Goal: Information Seeking & Learning: Compare options

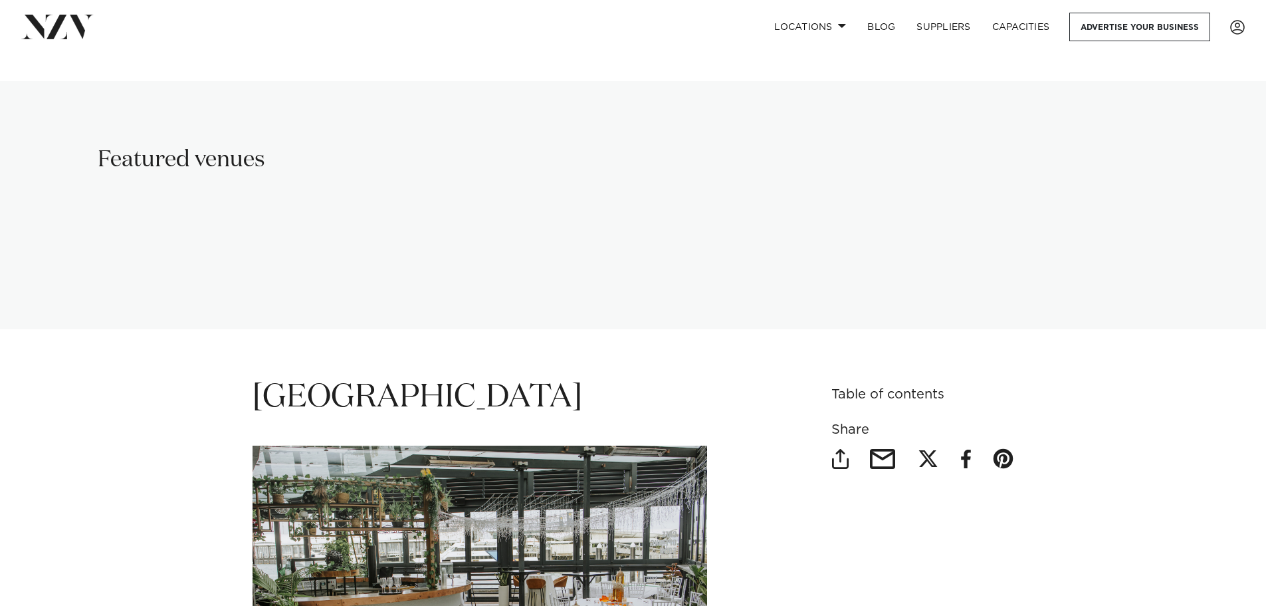
scroll to position [997, 0]
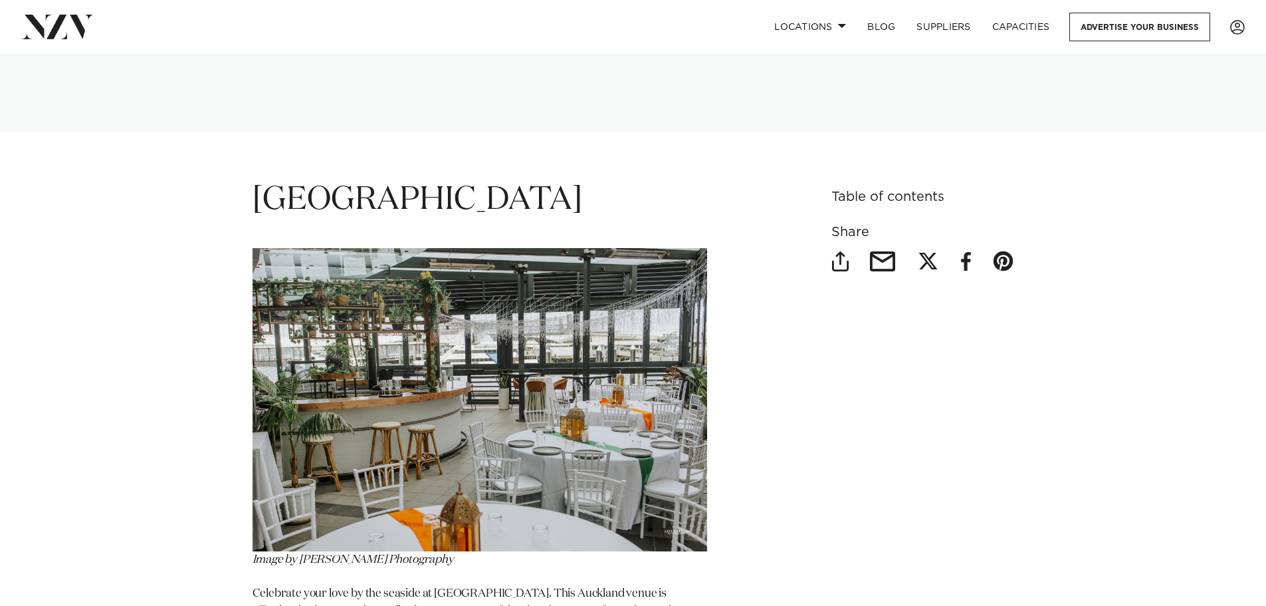
drag, startPoint x: 950, startPoint y: 445, endPoint x: 1017, endPoint y: 505, distance: 90.4
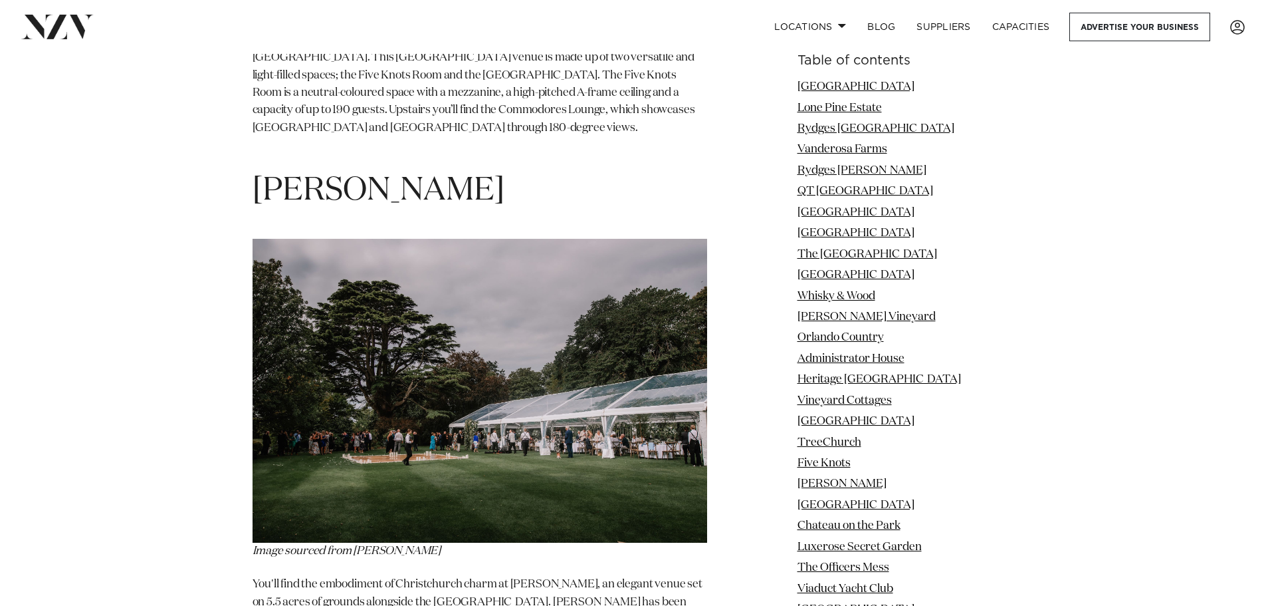
scroll to position [11503, 0]
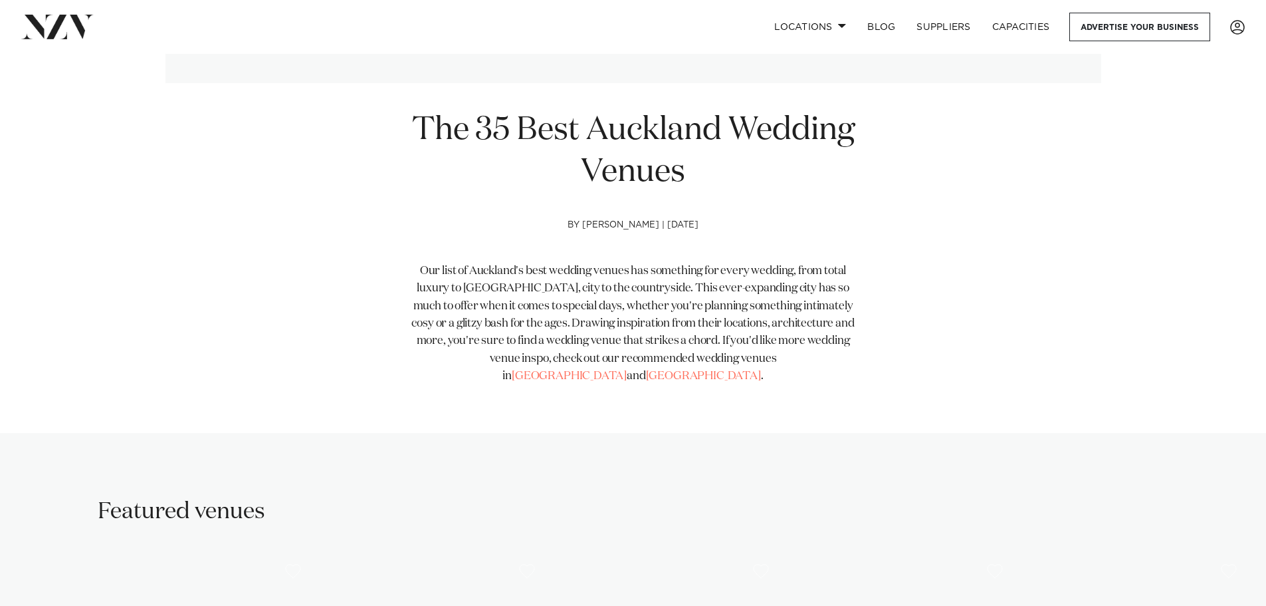
scroll to position [598, 0]
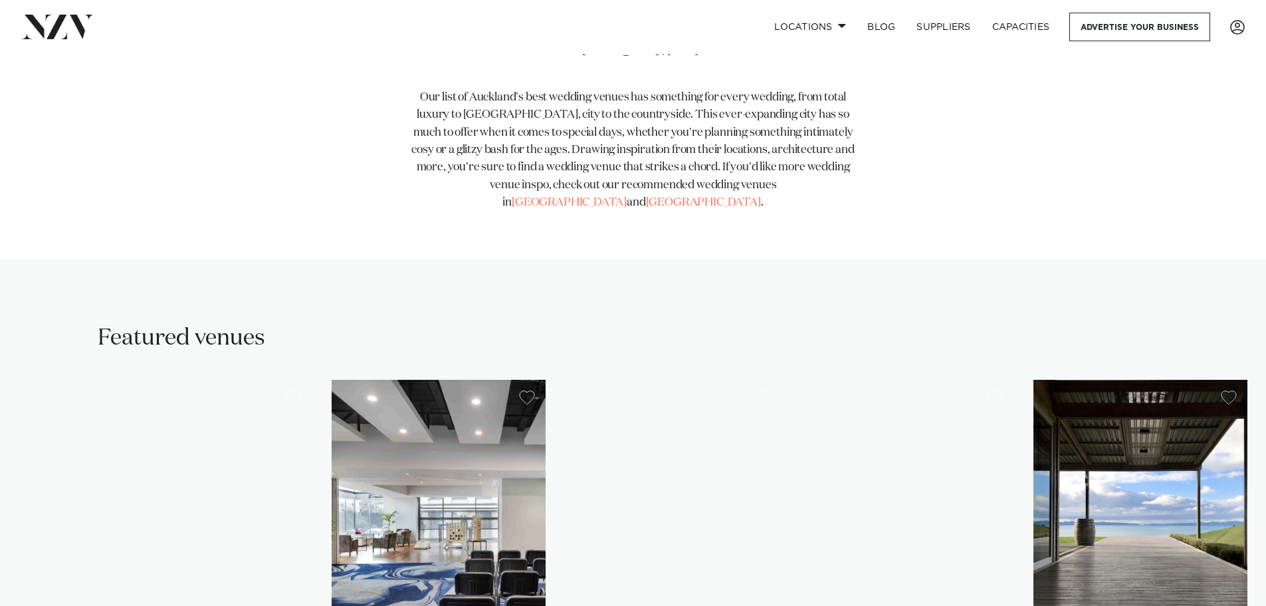
drag, startPoint x: 865, startPoint y: 535, endPoint x: 705, endPoint y: 298, distance: 286.3
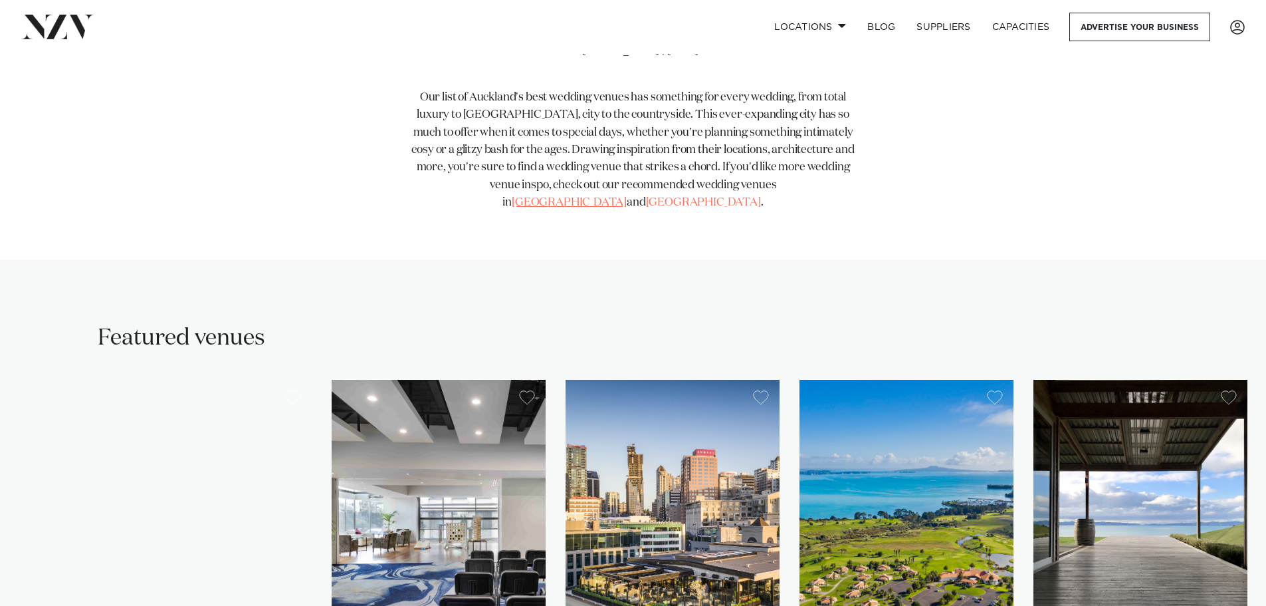
click at [627, 197] on link "[GEOGRAPHIC_DATA]" at bounding box center [569, 202] width 115 height 11
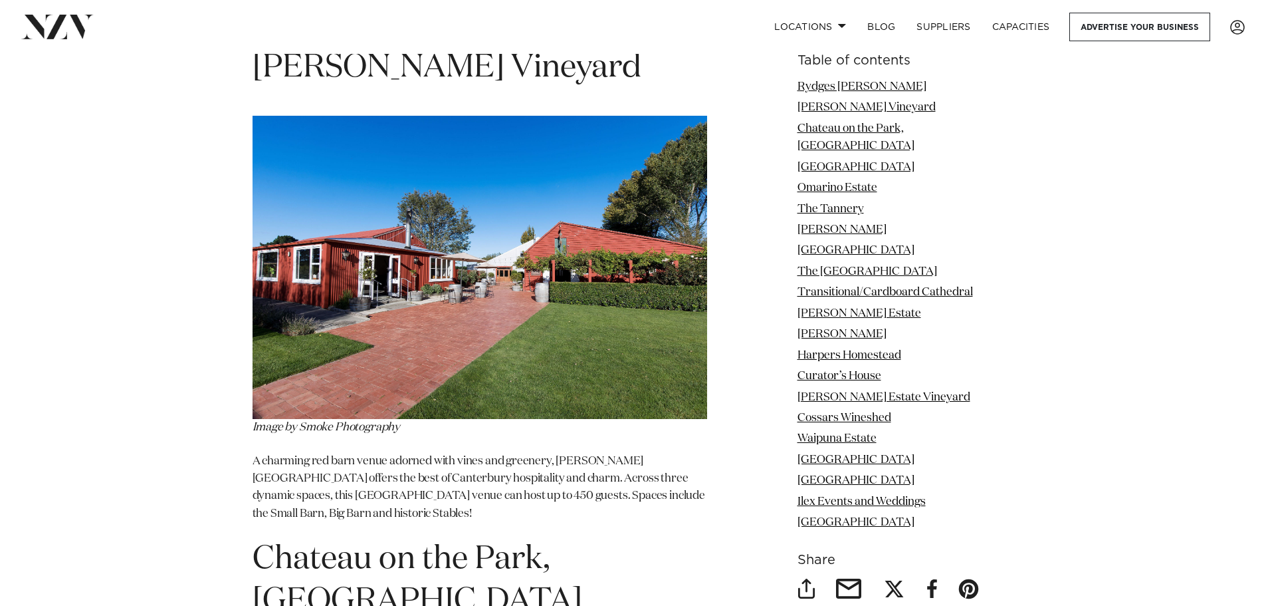
scroll to position [2326, 0]
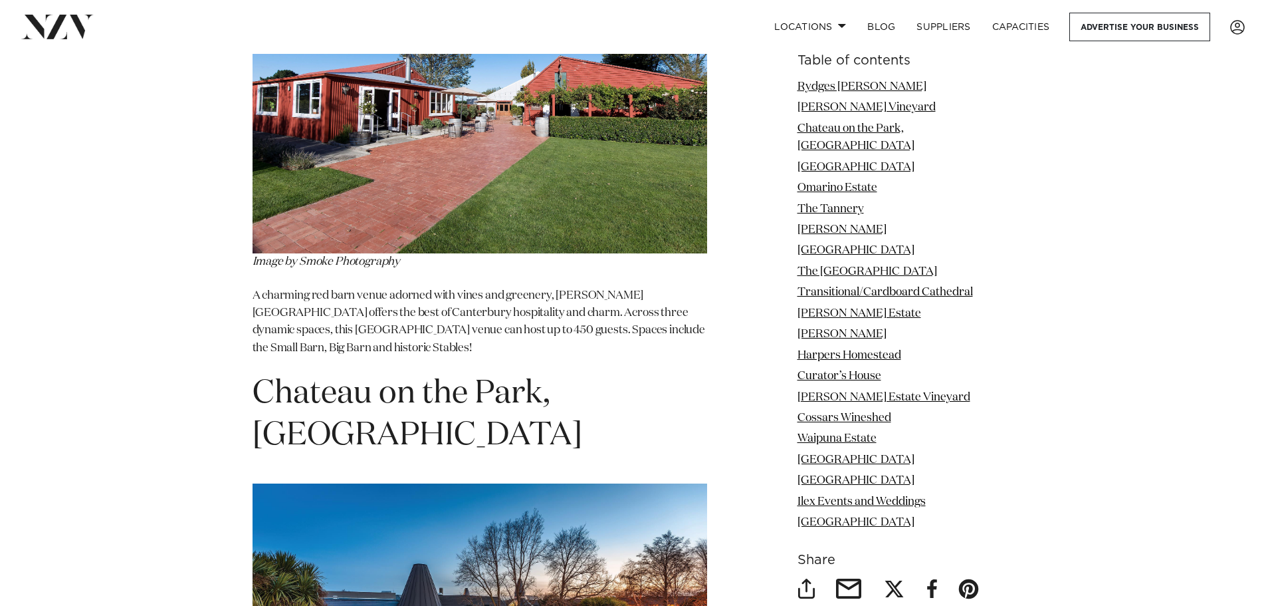
drag, startPoint x: 829, startPoint y: 417, endPoint x: 280, endPoint y: 374, distance: 551.4
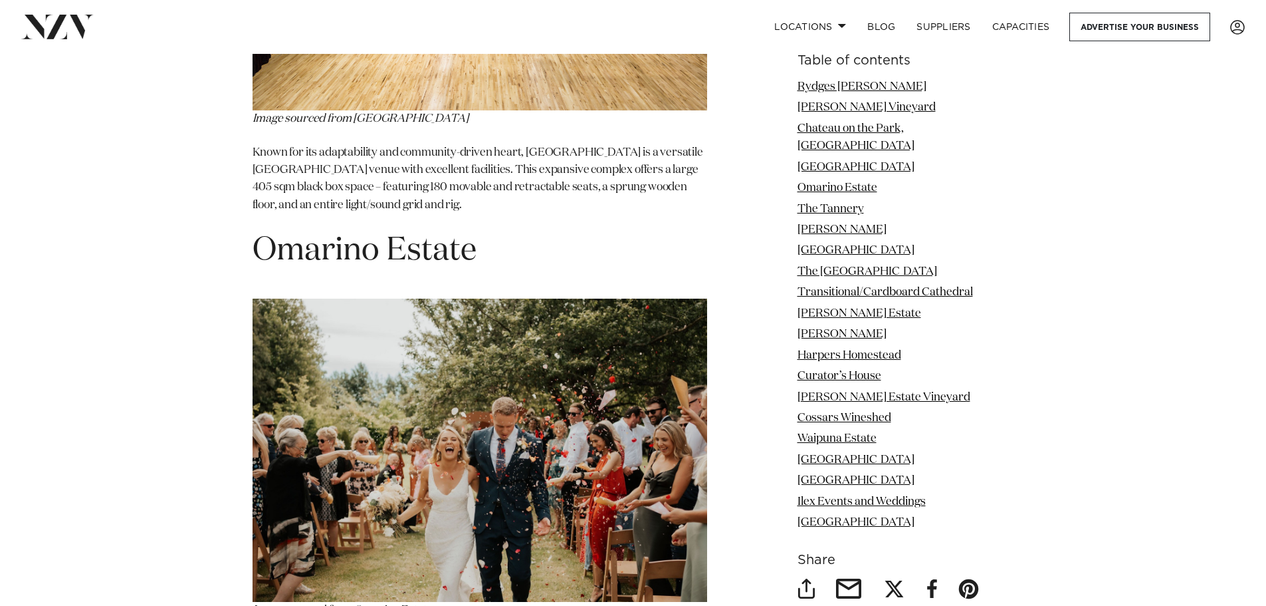
scroll to position [3589, 0]
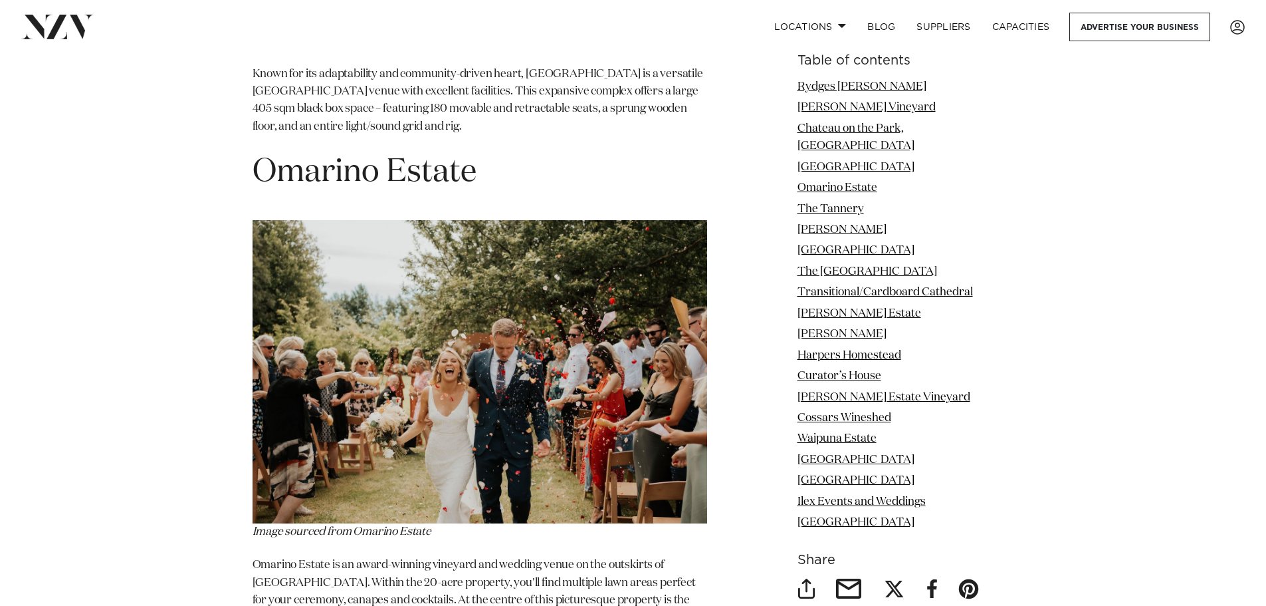
drag, startPoint x: 701, startPoint y: 372, endPoint x: 411, endPoint y: 64, distance: 422.2
click at [411, 152] on h1 "Omarino Estate" at bounding box center [480, 173] width 455 height 42
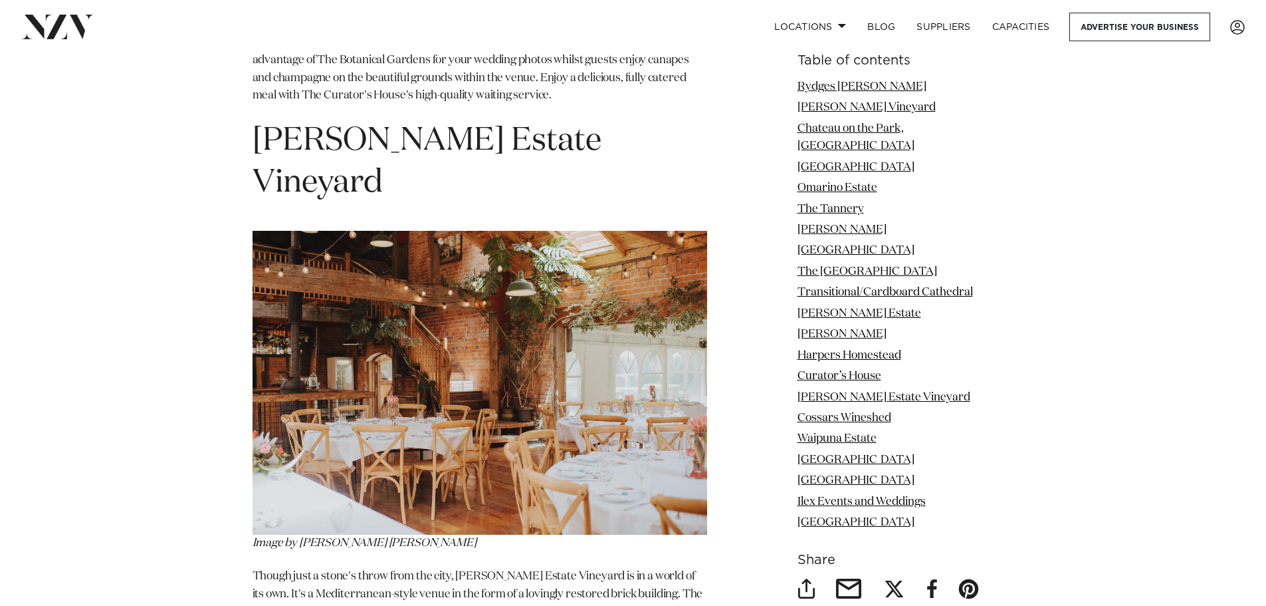
scroll to position [8840, 0]
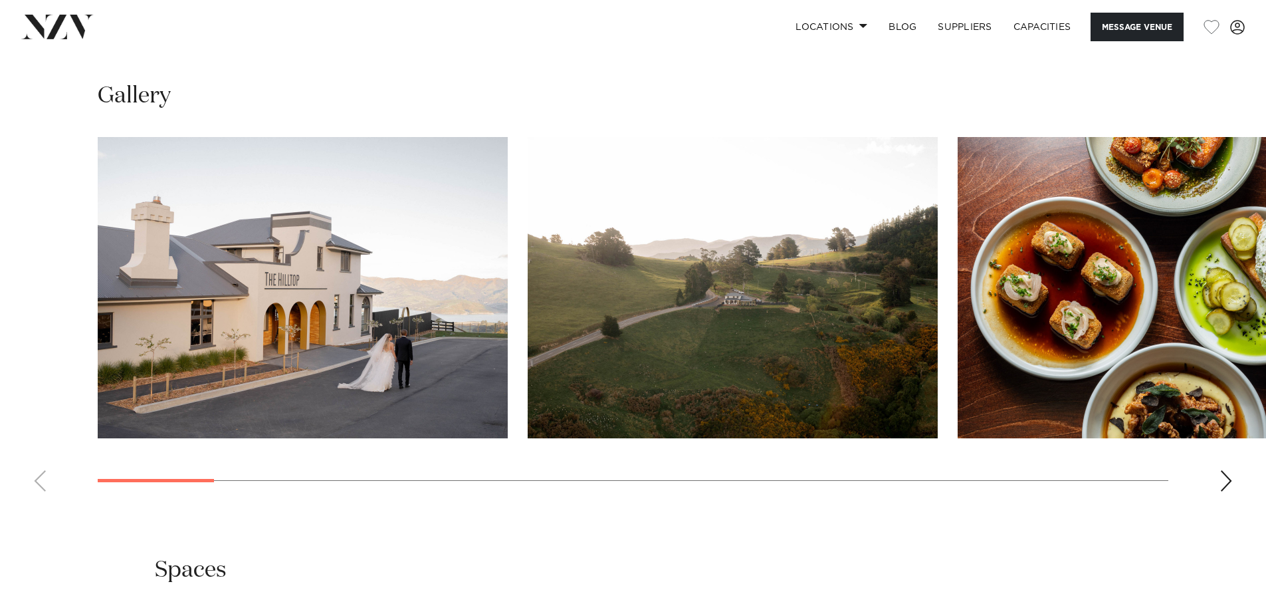
scroll to position [1263, 0]
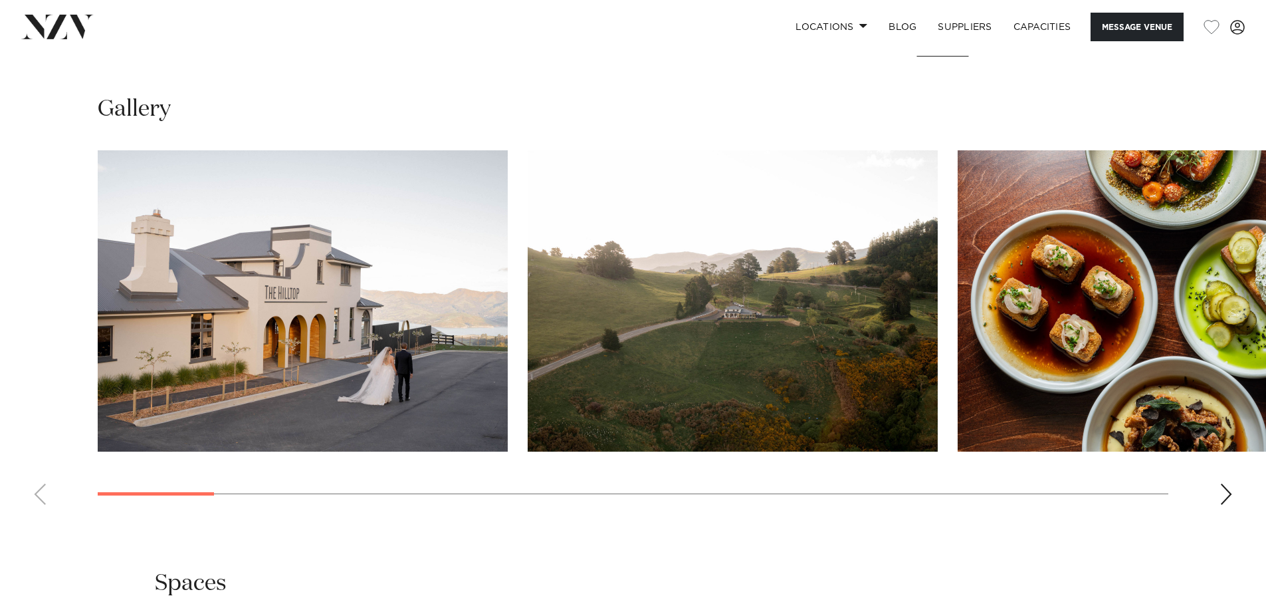
click at [1216, 487] on swiper-container at bounding box center [633, 332] width 1266 height 365
click at [1225, 491] on div "Next slide" at bounding box center [1226, 493] width 13 height 21
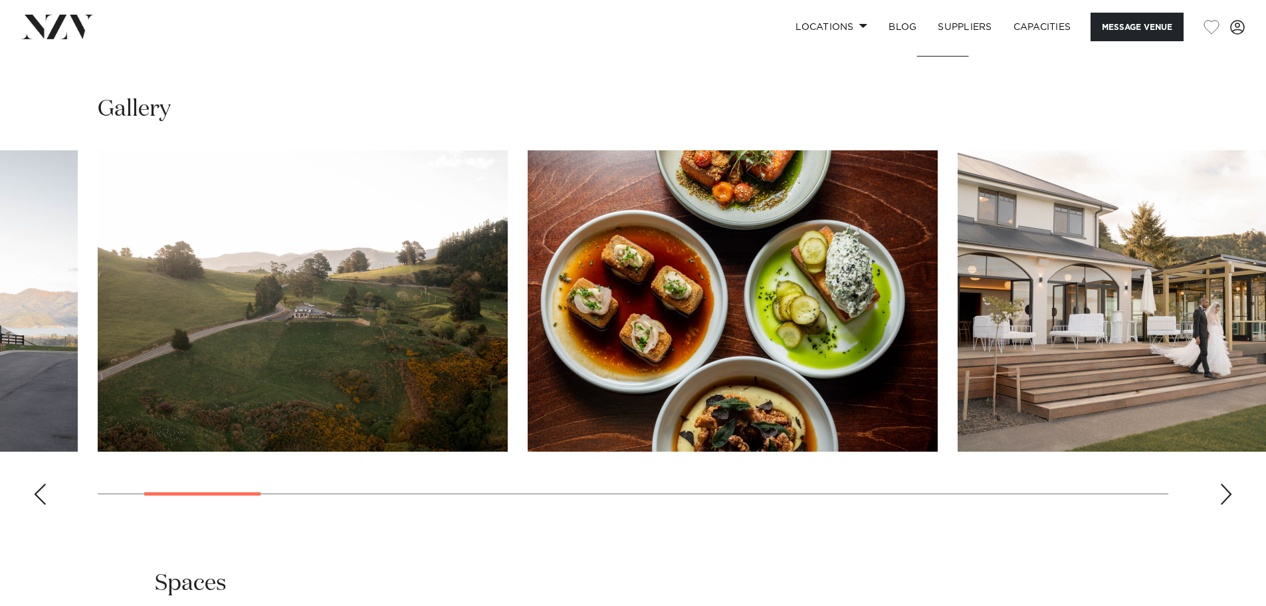
click at [1225, 491] on div "Next slide" at bounding box center [1226, 493] width 13 height 21
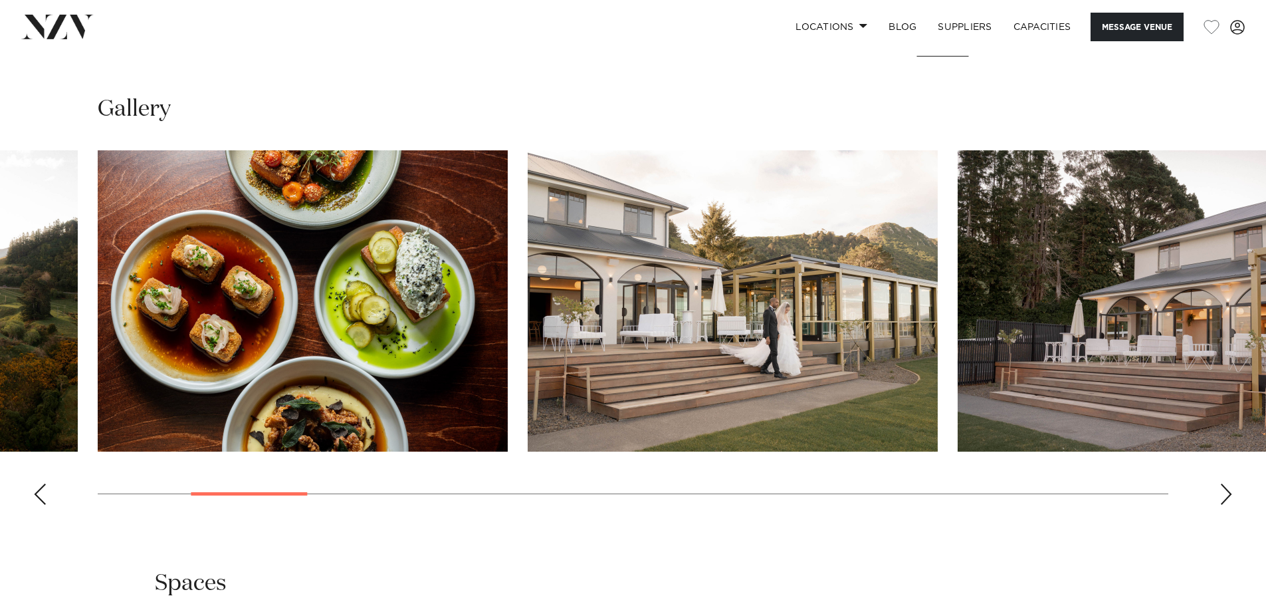
click at [1225, 491] on div "Next slide" at bounding box center [1226, 493] width 13 height 21
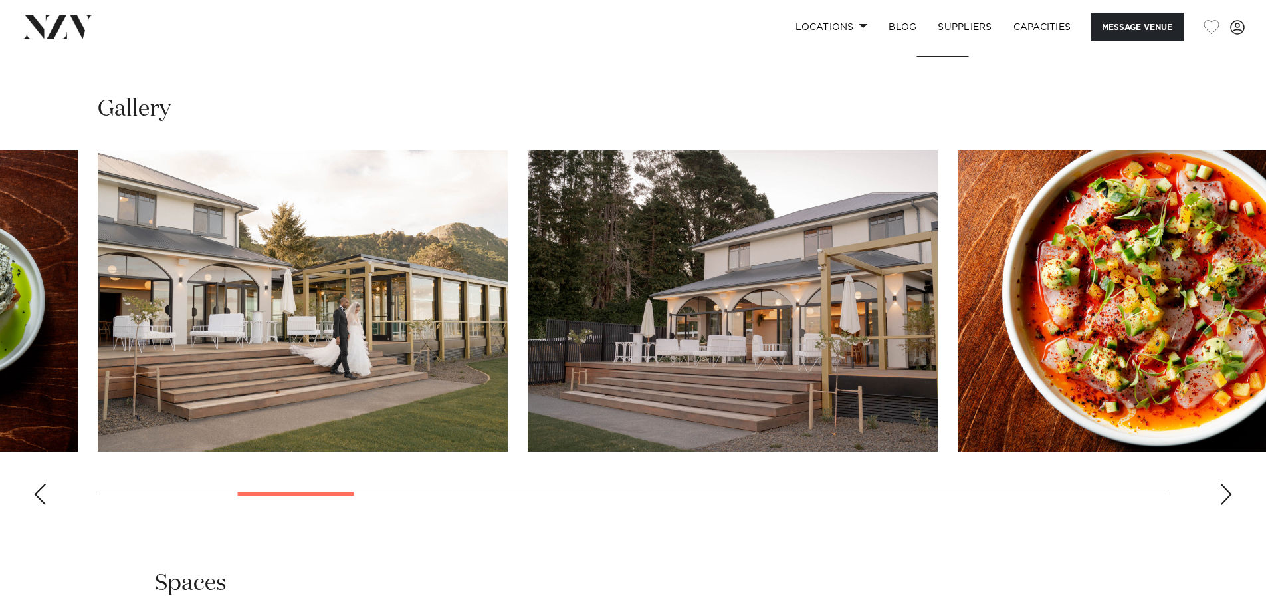
click at [1225, 491] on div "Next slide" at bounding box center [1226, 493] width 13 height 21
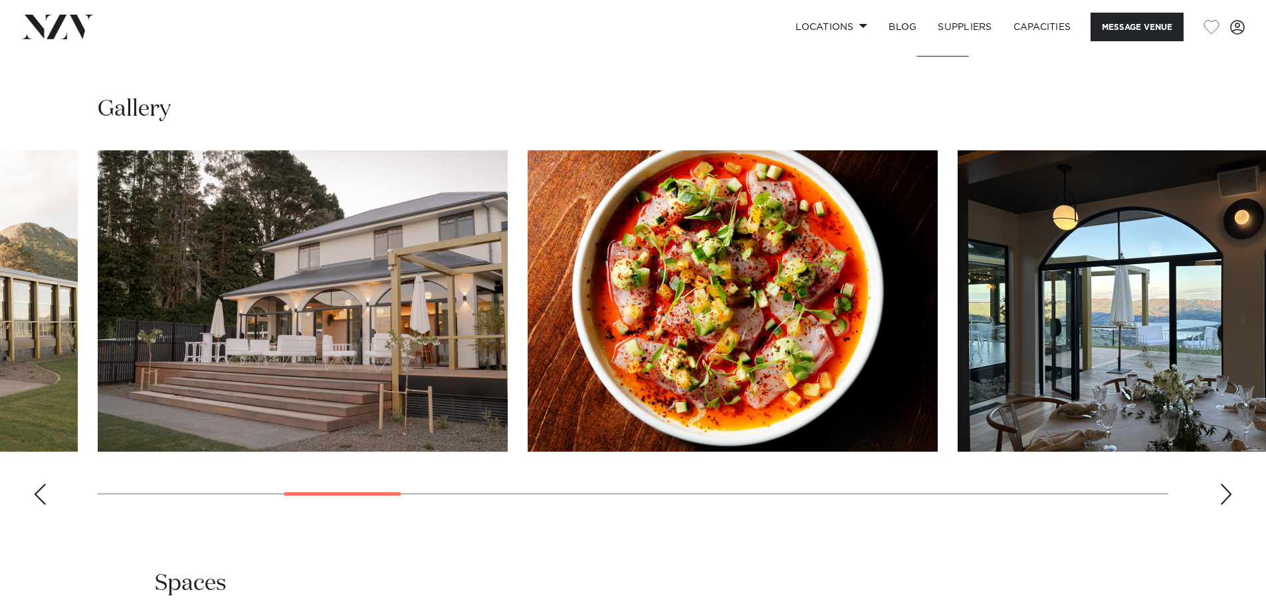
click at [1225, 491] on div "Next slide" at bounding box center [1226, 493] width 13 height 21
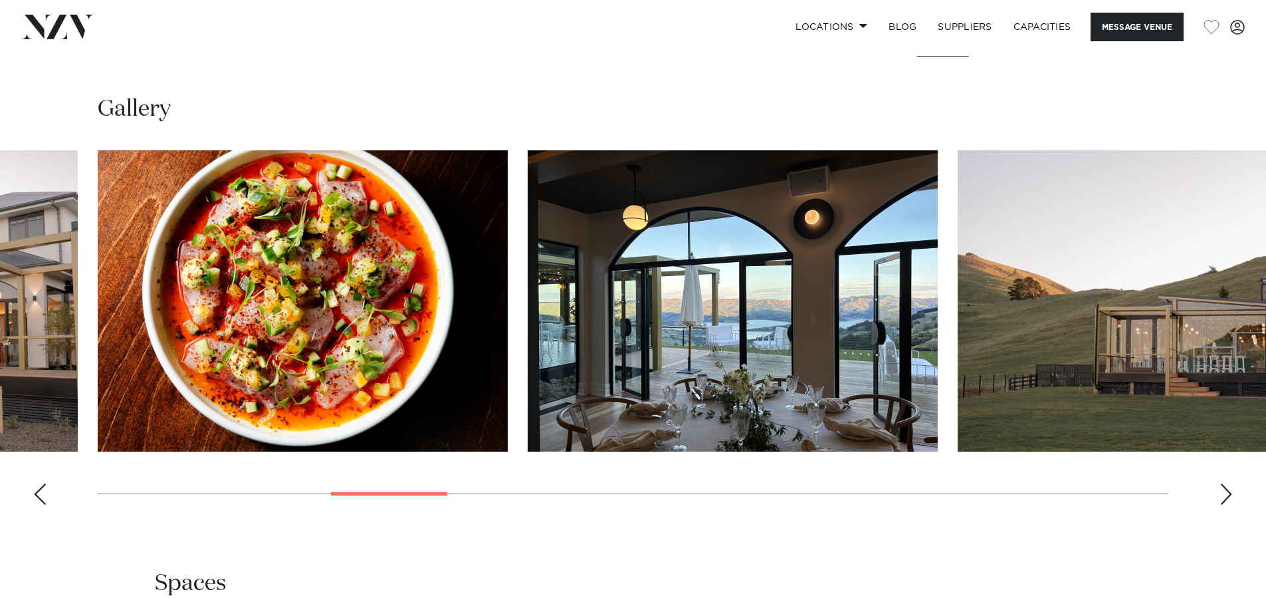
click at [1225, 491] on div "Next slide" at bounding box center [1226, 493] width 13 height 21
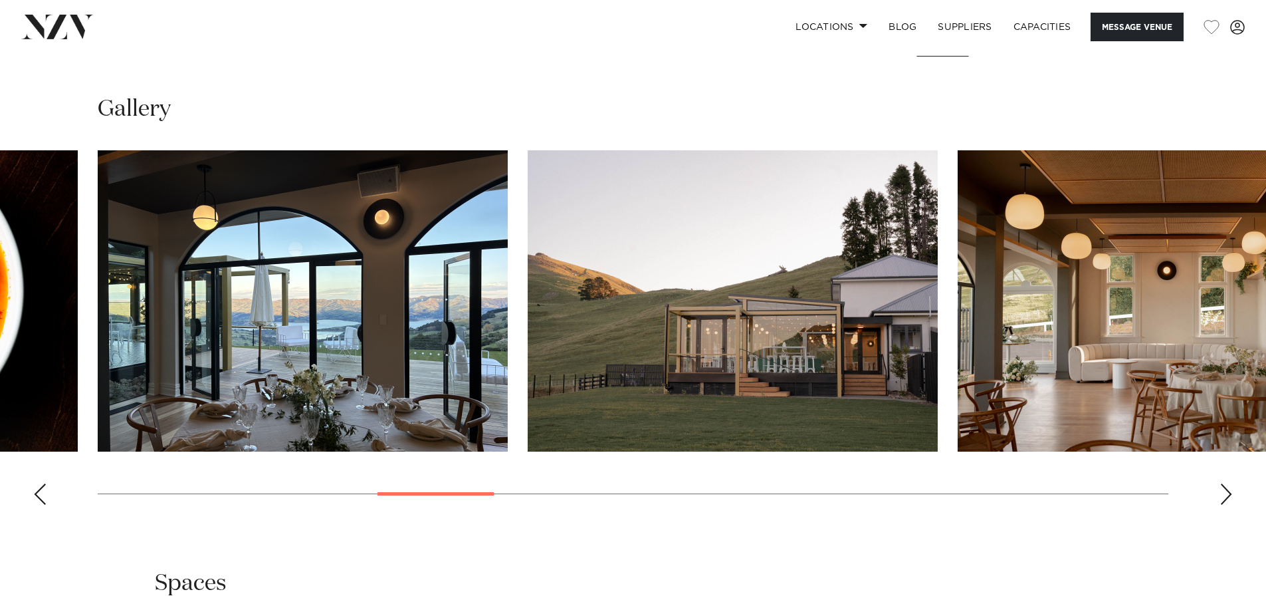
click at [1225, 491] on div "Next slide" at bounding box center [1226, 493] width 13 height 21
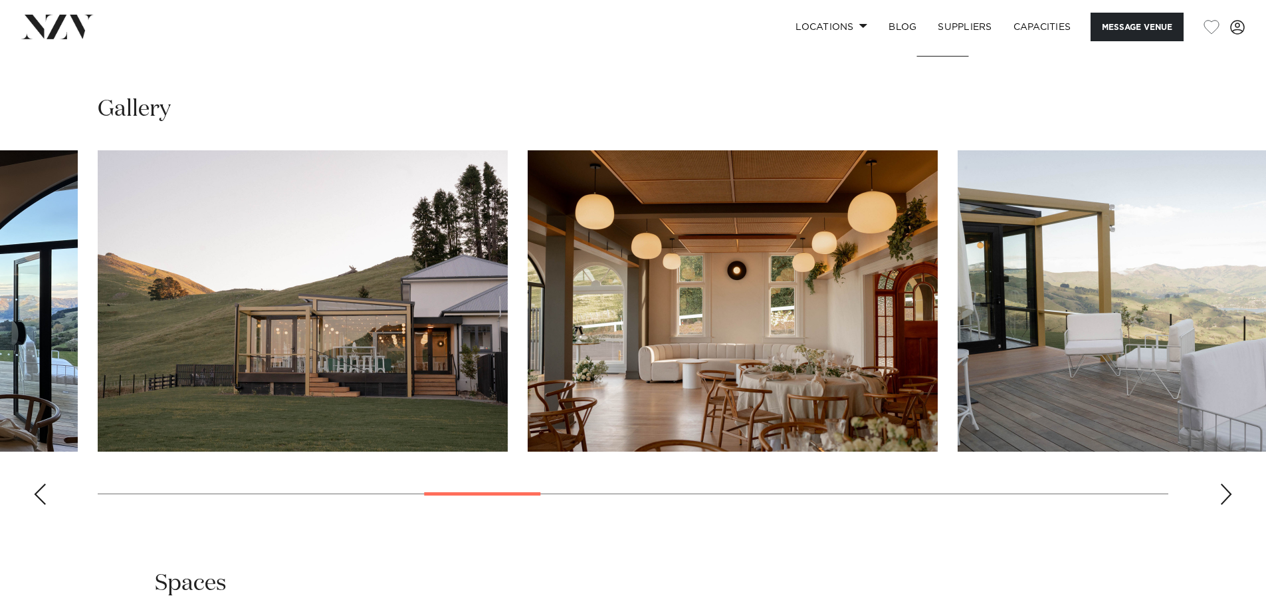
click at [1225, 491] on div "Next slide" at bounding box center [1226, 493] width 13 height 21
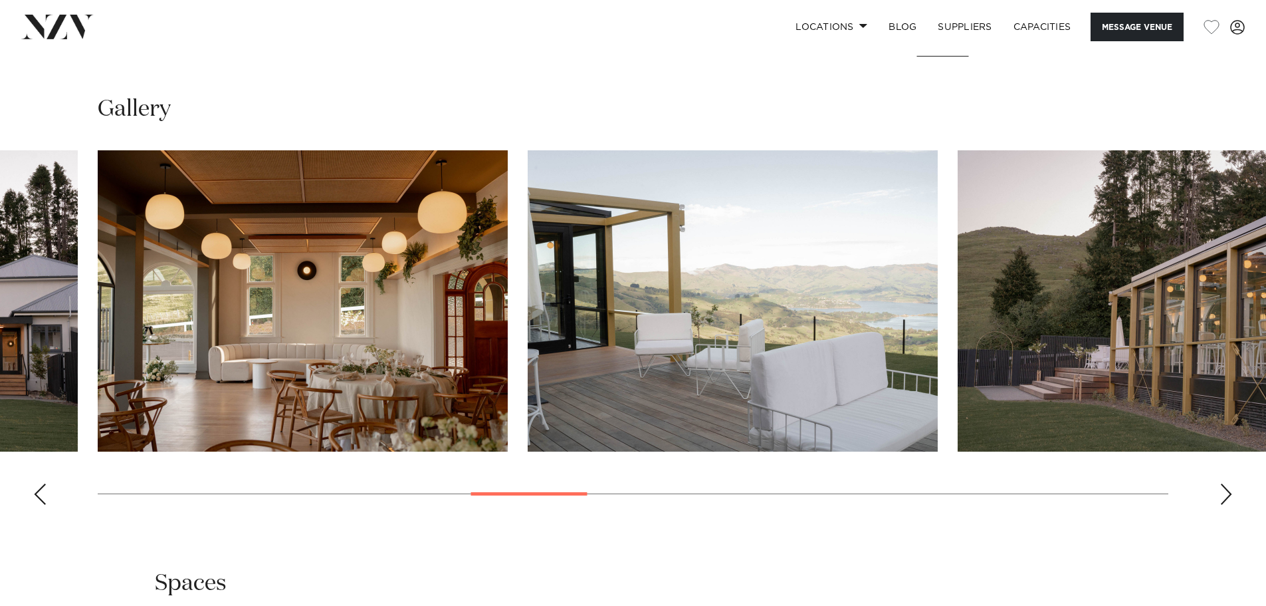
click at [1225, 491] on div "Next slide" at bounding box center [1226, 493] width 13 height 21
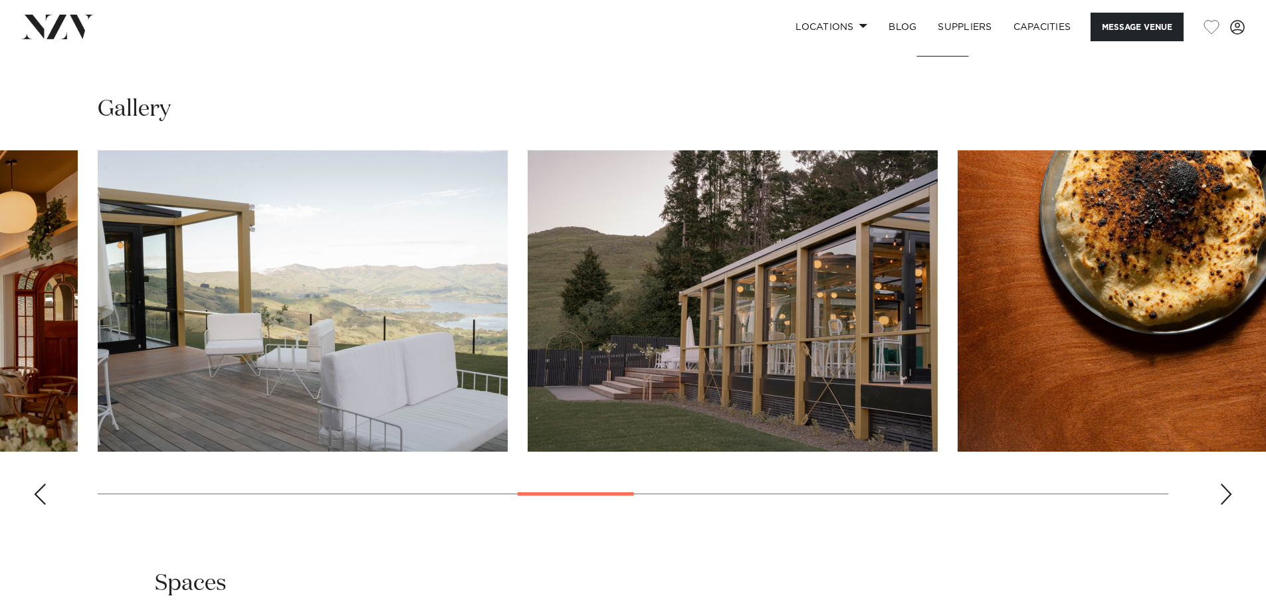
click at [1225, 491] on div "Next slide" at bounding box center [1226, 493] width 13 height 21
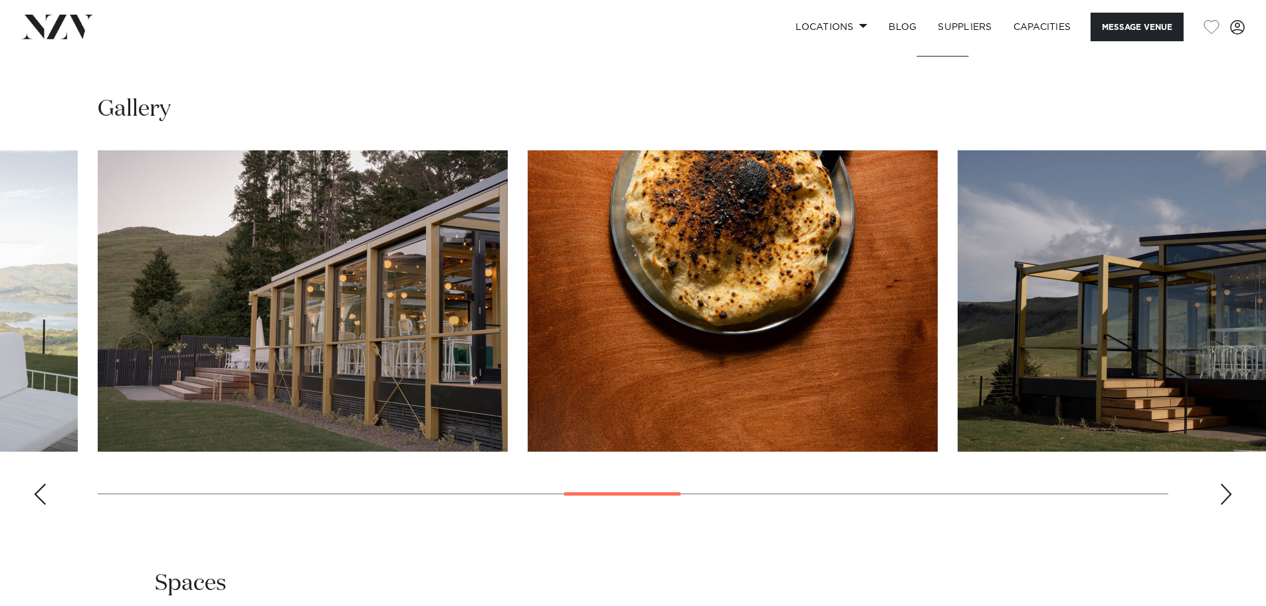
click at [1225, 491] on div "Next slide" at bounding box center [1226, 493] width 13 height 21
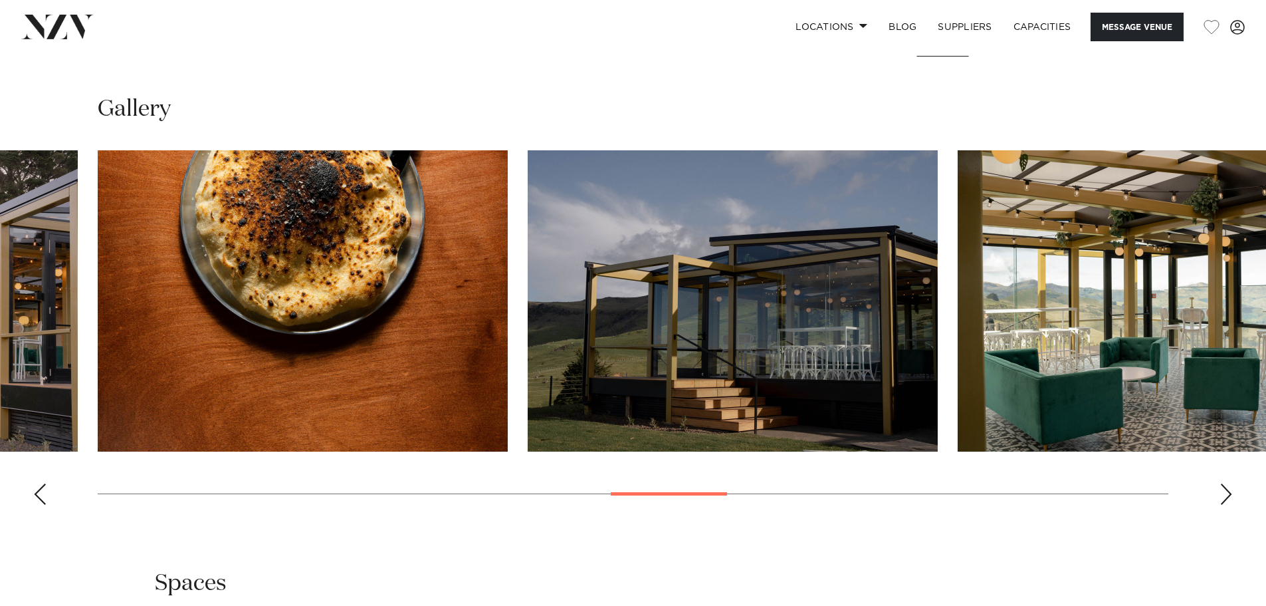
click at [1225, 491] on div "Next slide" at bounding box center [1226, 493] width 13 height 21
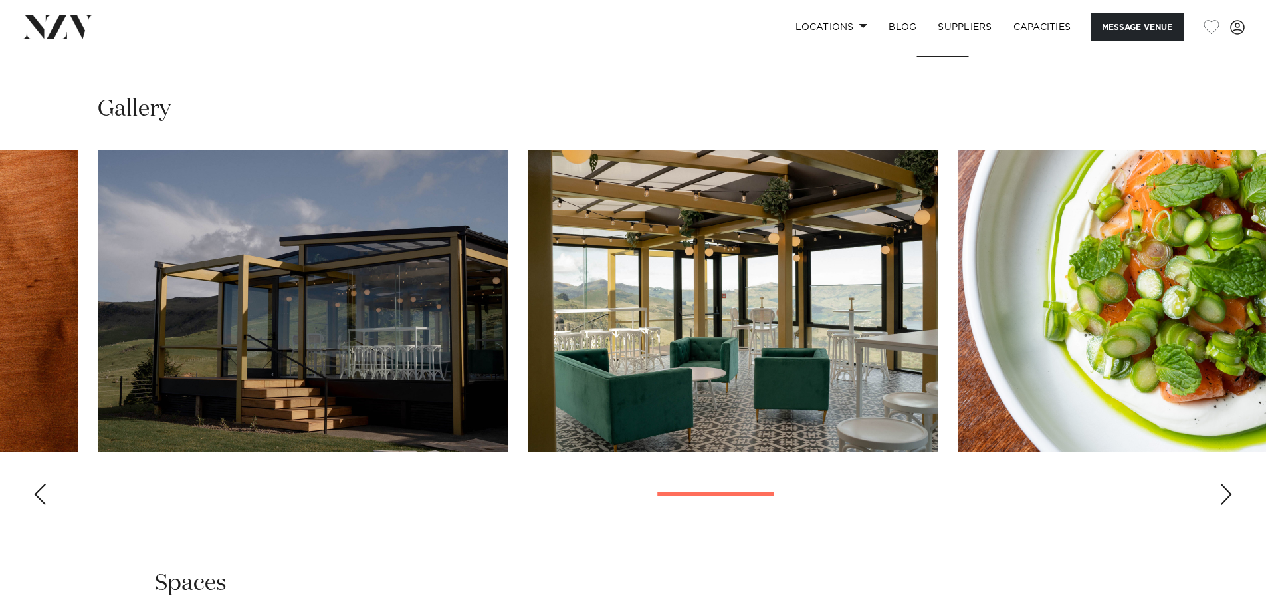
click at [1225, 491] on div "Next slide" at bounding box center [1226, 493] width 13 height 21
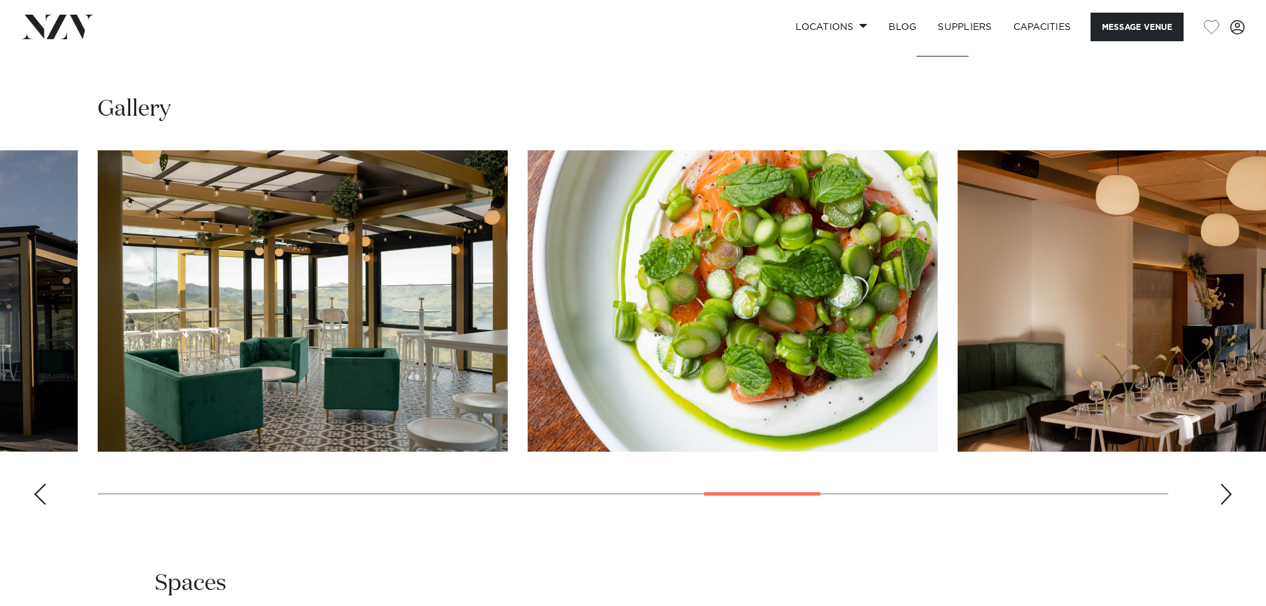
click at [1225, 491] on div "Next slide" at bounding box center [1226, 493] width 13 height 21
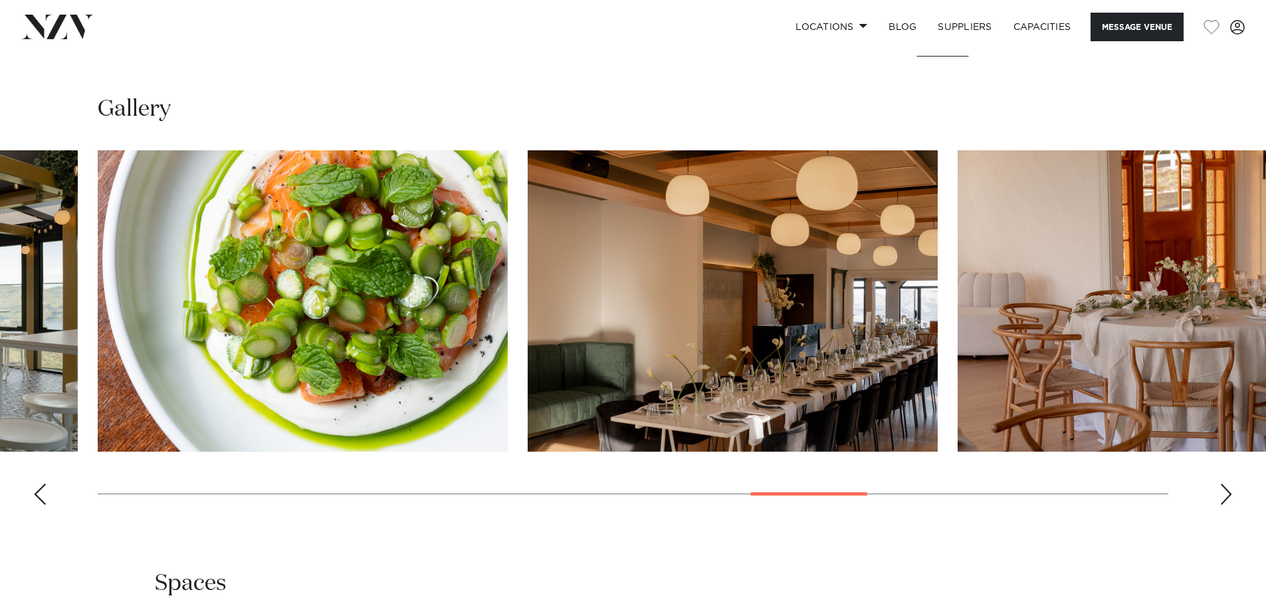
click at [1225, 491] on div "Next slide" at bounding box center [1226, 493] width 13 height 21
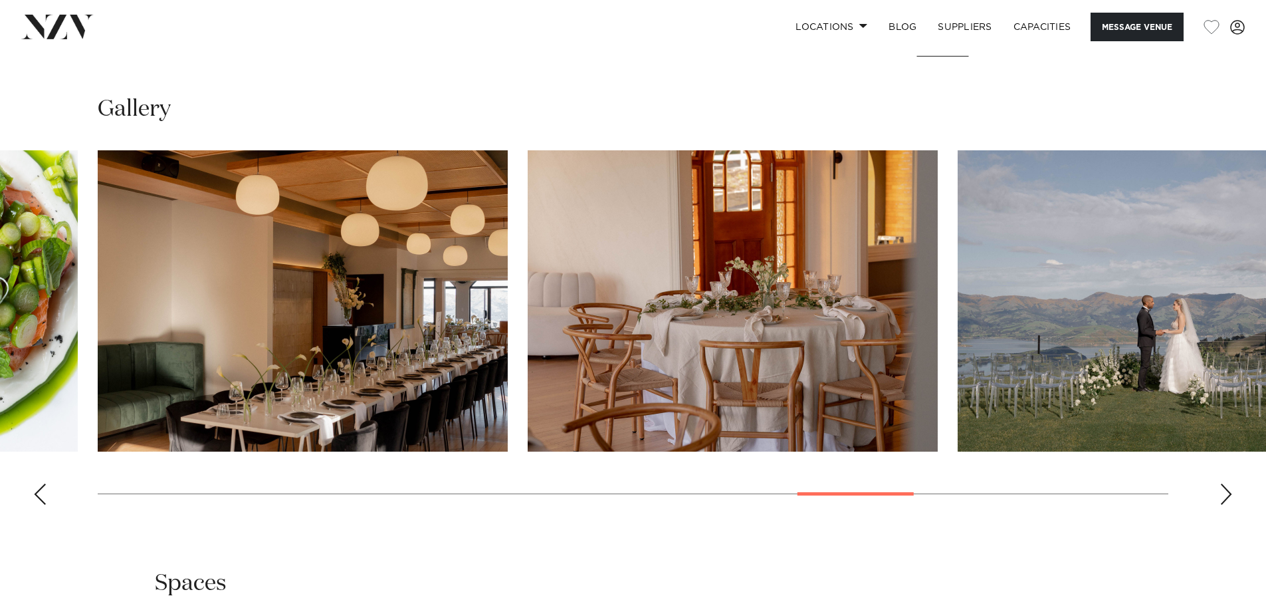
click at [1225, 491] on div "Next slide" at bounding box center [1226, 493] width 13 height 21
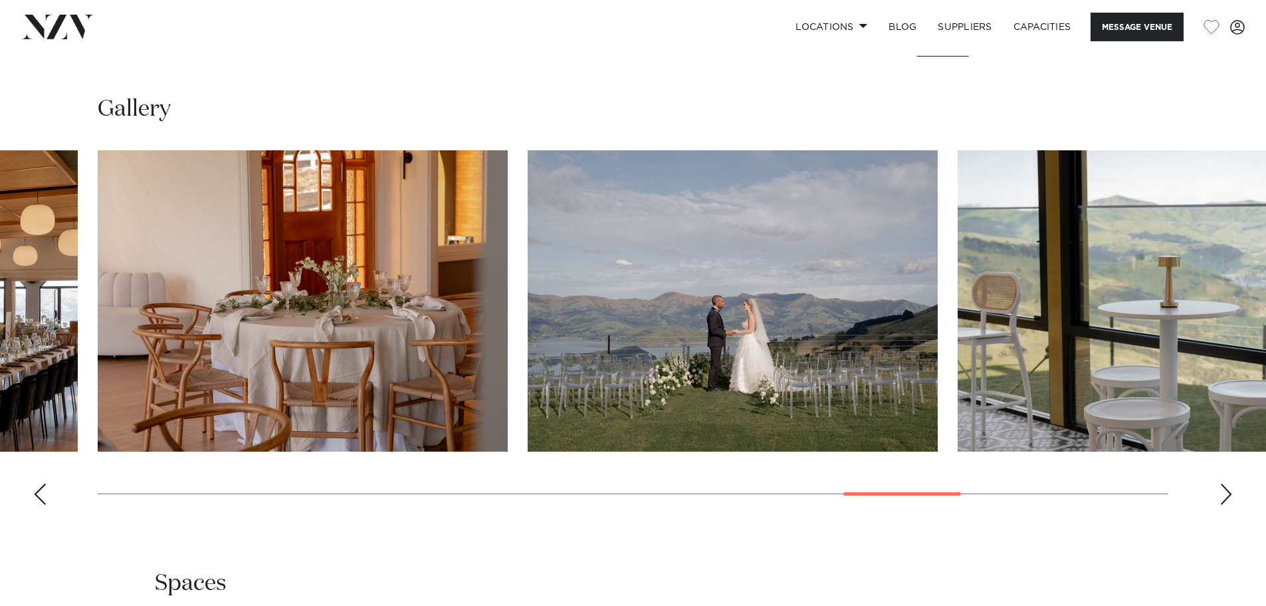
click at [1225, 491] on div "Next slide" at bounding box center [1226, 493] width 13 height 21
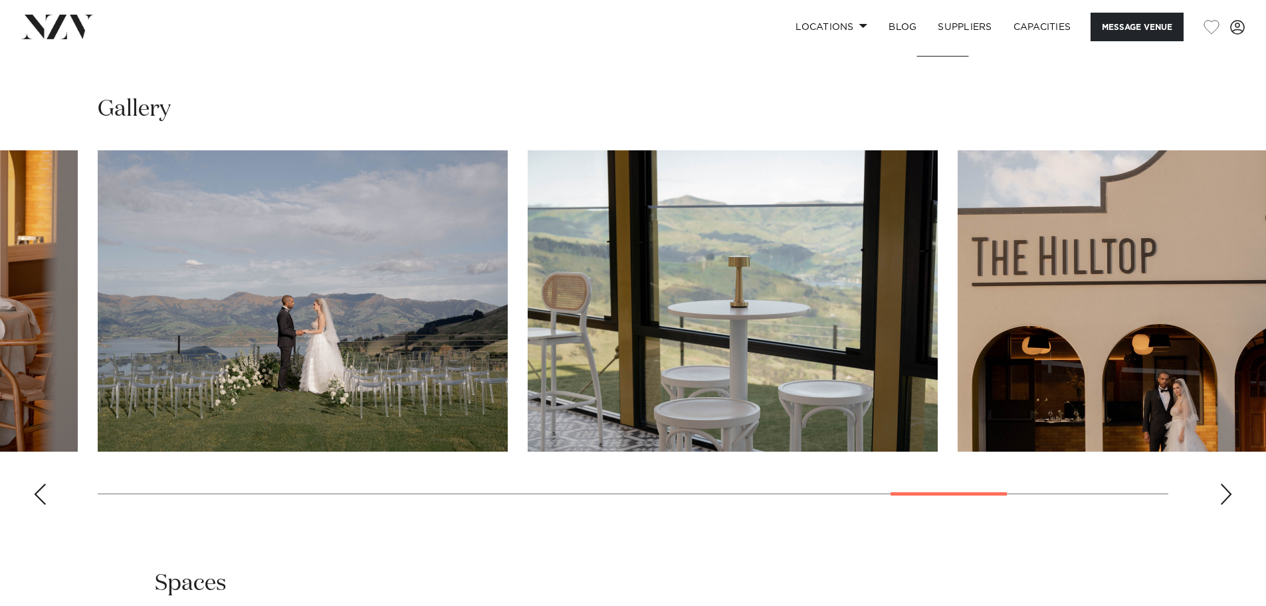
click at [1225, 491] on div "Next slide" at bounding box center [1226, 493] width 13 height 21
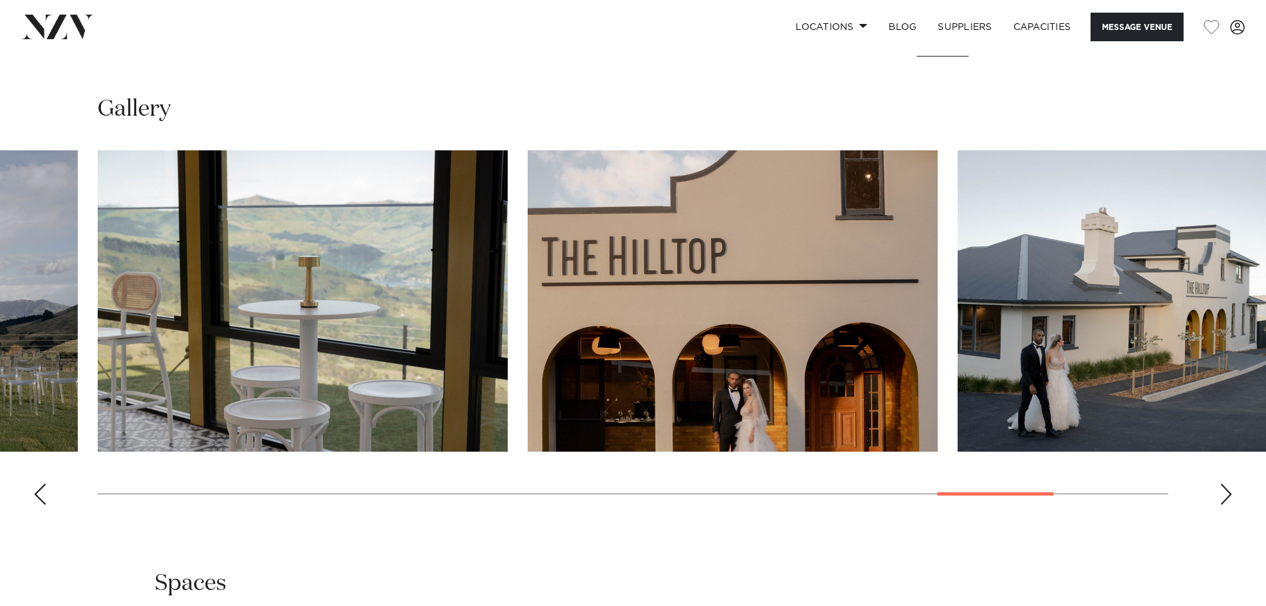
click at [1225, 491] on div "Next slide" at bounding box center [1226, 493] width 13 height 21
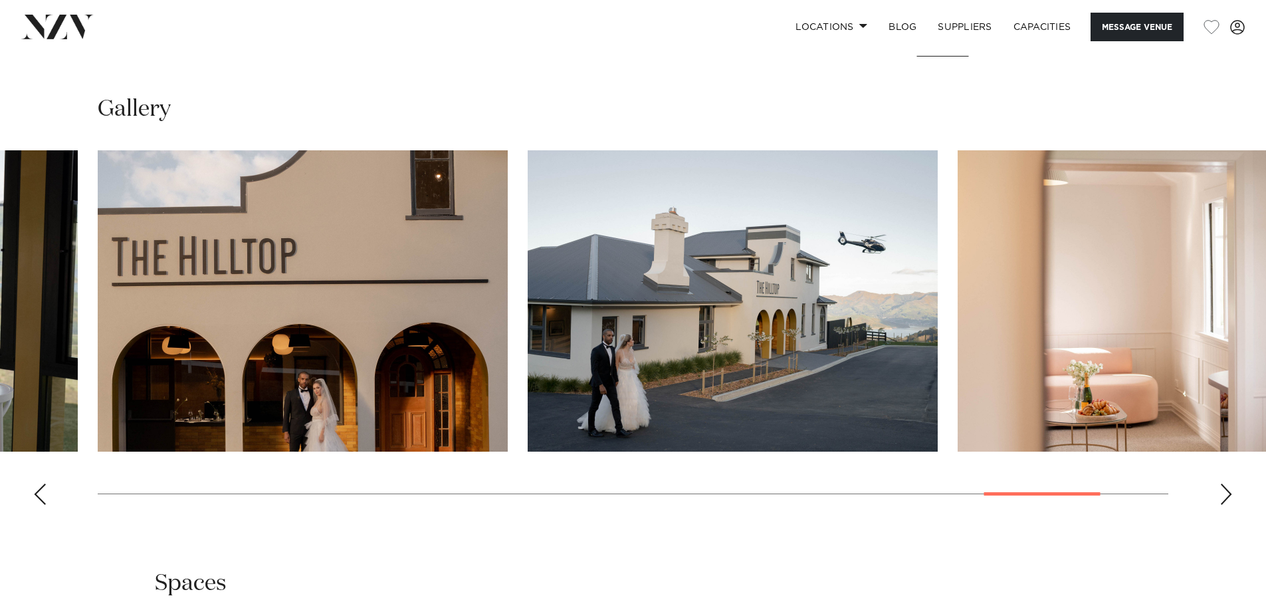
click at [1225, 491] on div "Next slide" at bounding box center [1226, 493] width 13 height 21
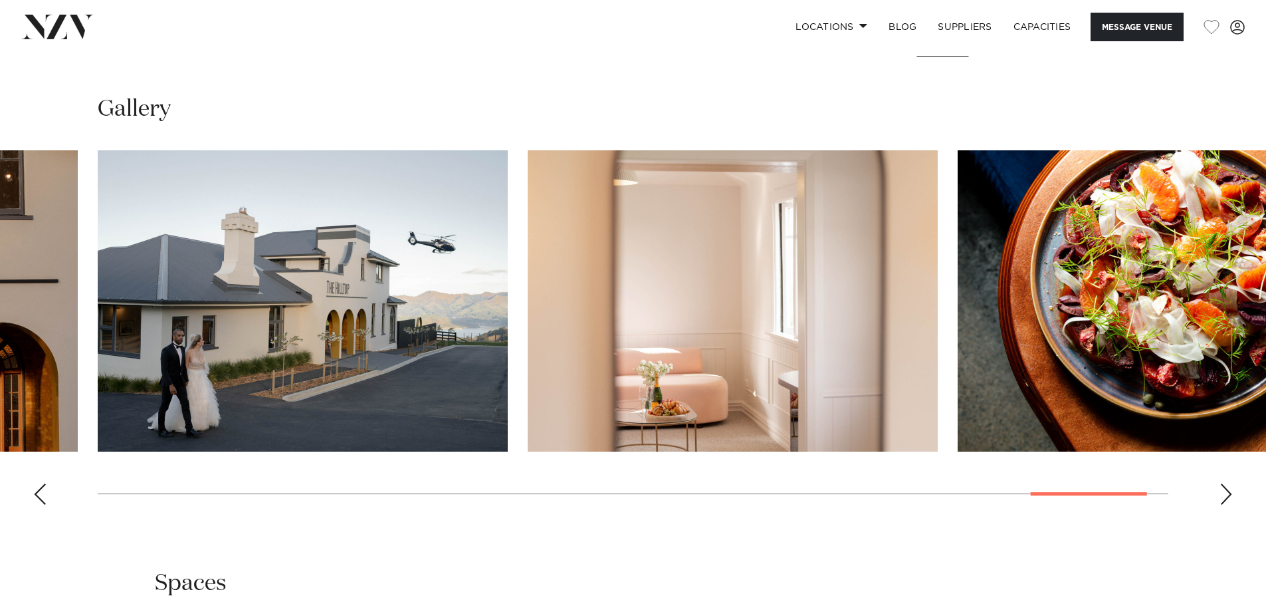
click at [1225, 491] on div "Next slide" at bounding box center [1226, 493] width 13 height 21
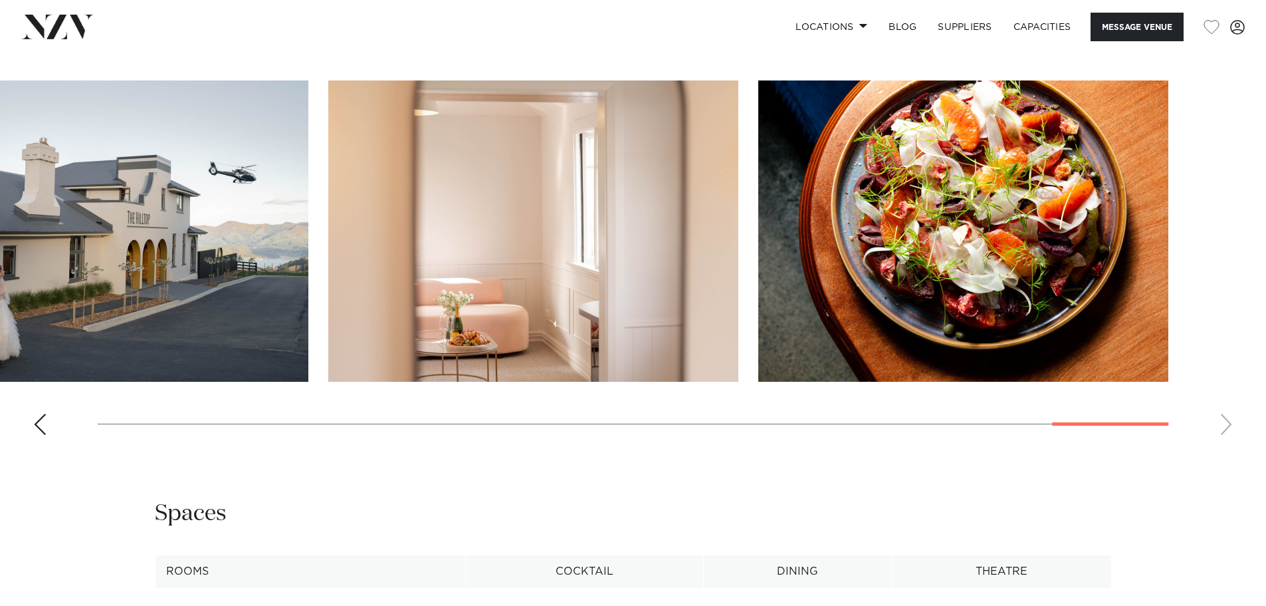
scroll to position [1329, 0]
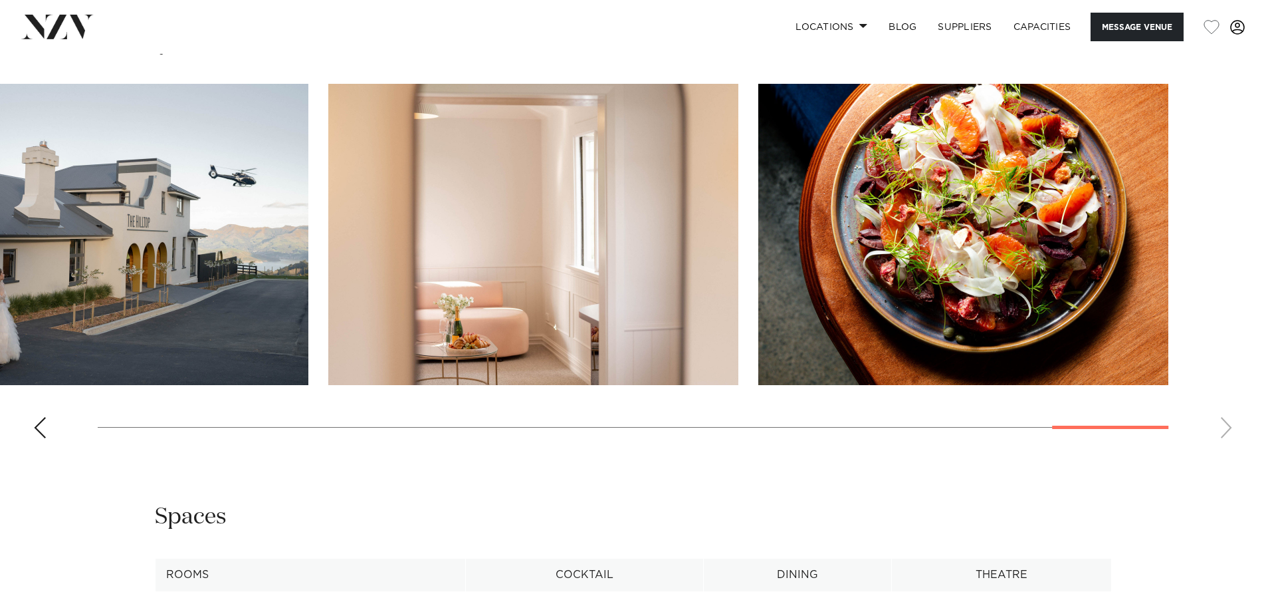
click at [1238, 29] on span at bounding box center [1237, 27] width 15 height 15
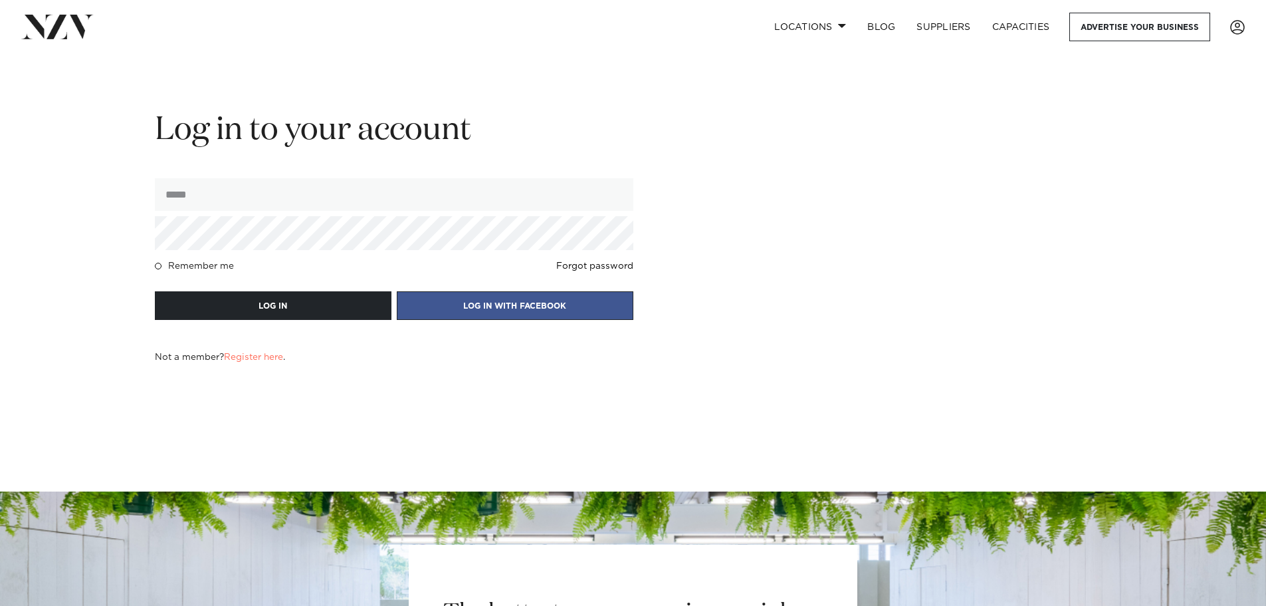
click at [1238, 29] on span at bounding box center [1237, 27] width 15 height 15
click at [944, 33] on link "SUPPLIERS" at bounding box center [943, 27] width 75 height 29
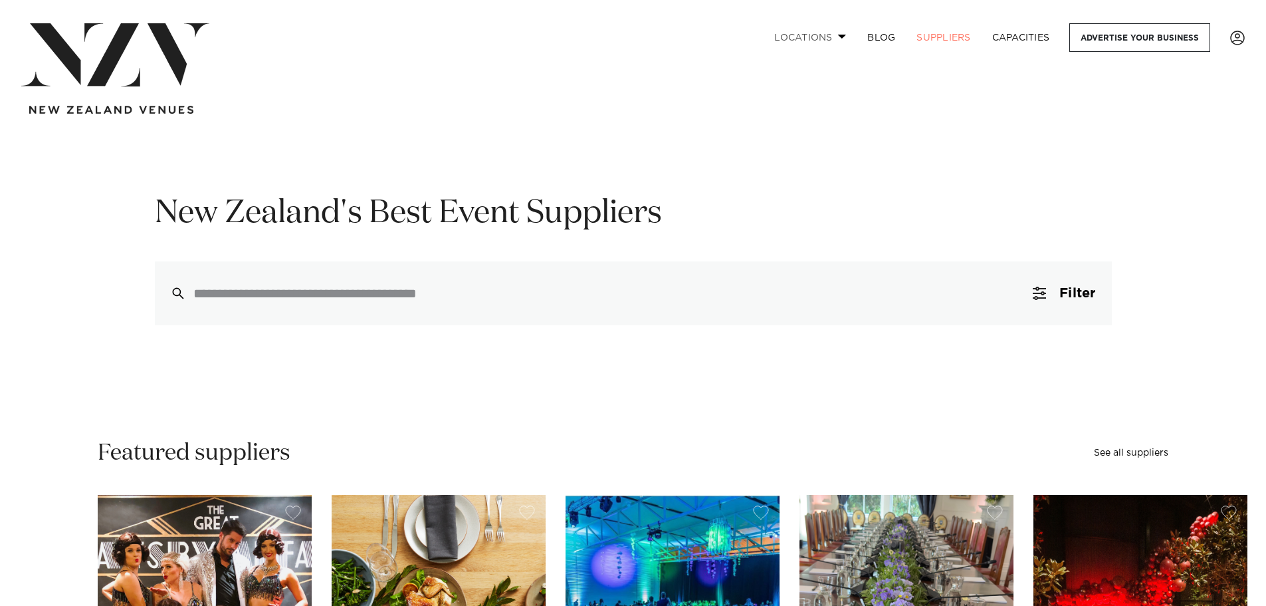
click at [810, 25] on link "Locations" at bounding box center [810, 37] width 93 height 29
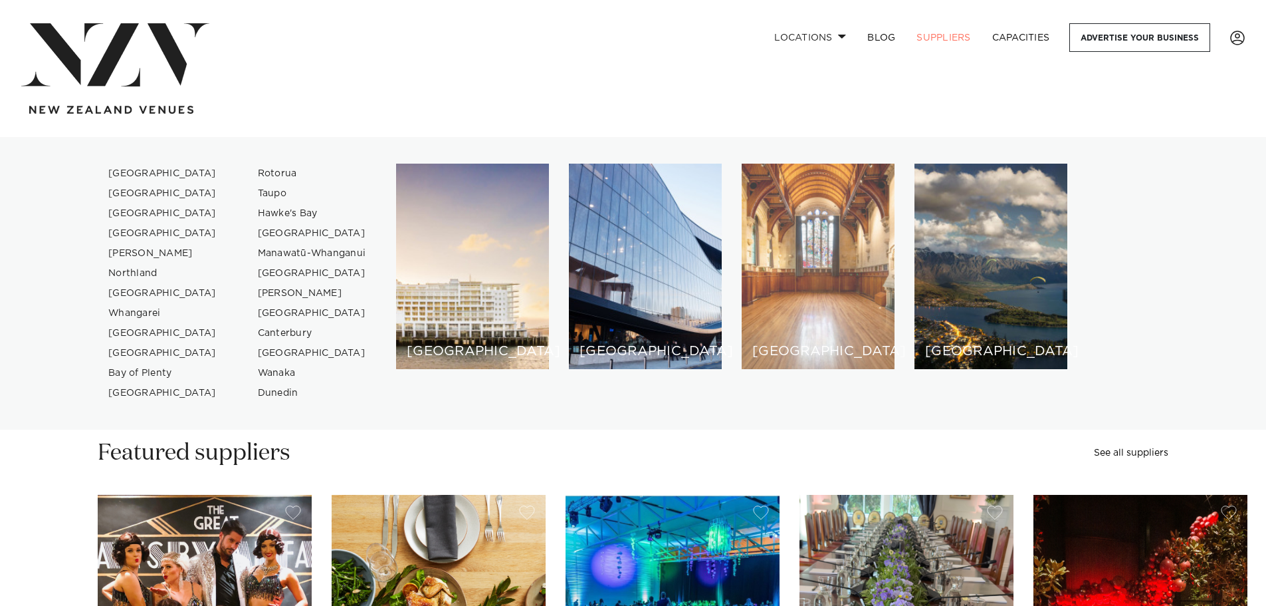
click at [810, 238] on div "[GEOGRAPHIC_DATA]" at bounding box center [818, 266] width 153 height 205
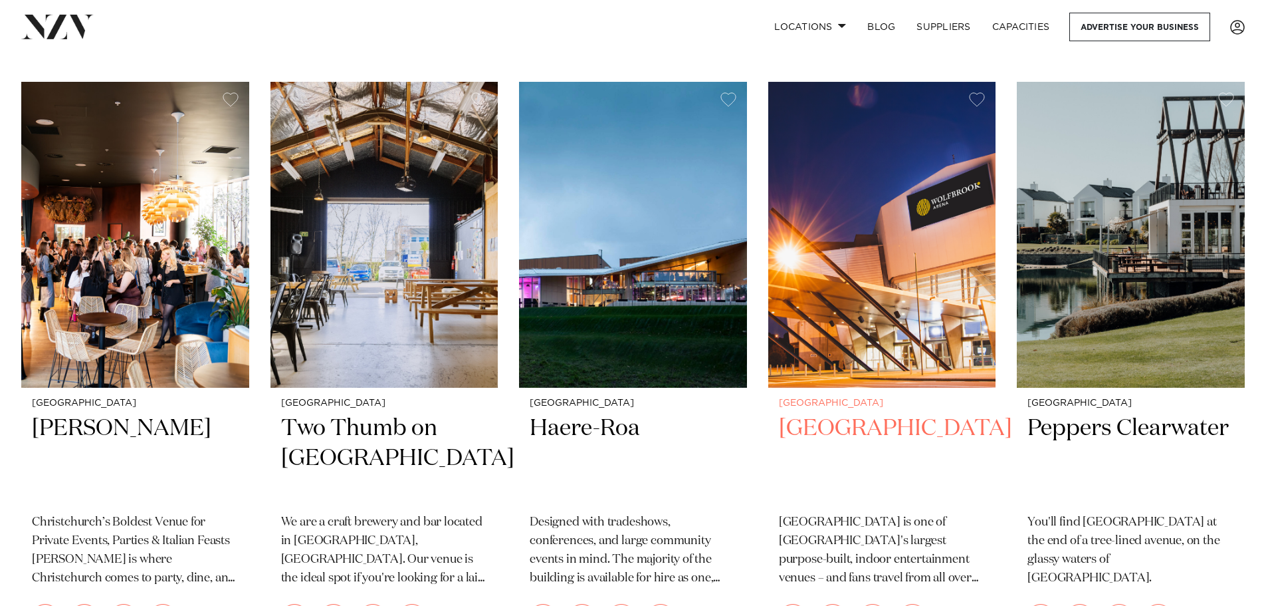
scroll to position [1130, 0]
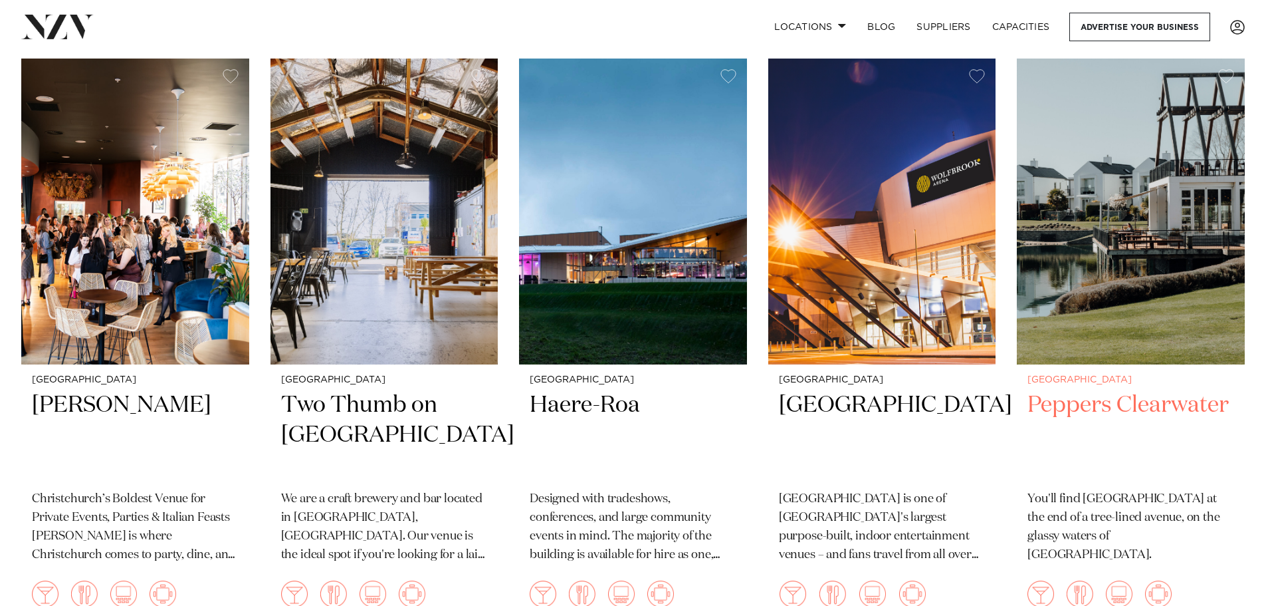
drag, startPoint x: 1137, startPoint y: 283, endPoint x: 1186, endPoint y: 403, distance: 129.1
click at [1186, 403] on h2 "Peppers Clearwater" at bounding box center [1131, 435] width 207 height 90
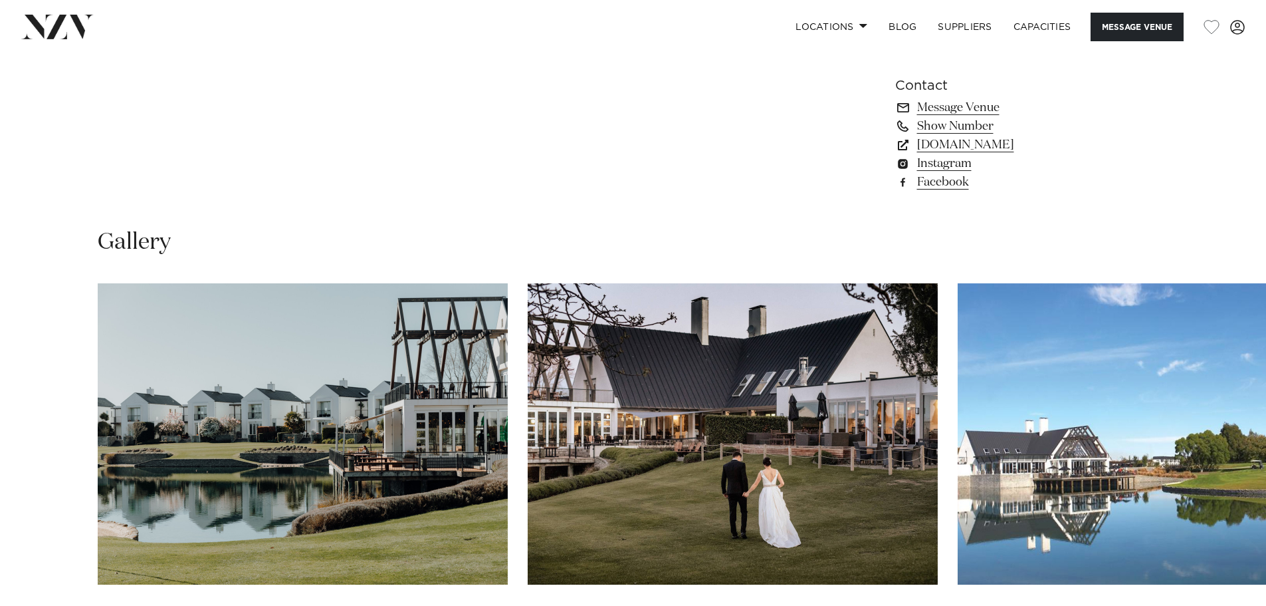
scroll to position [1329, 0]
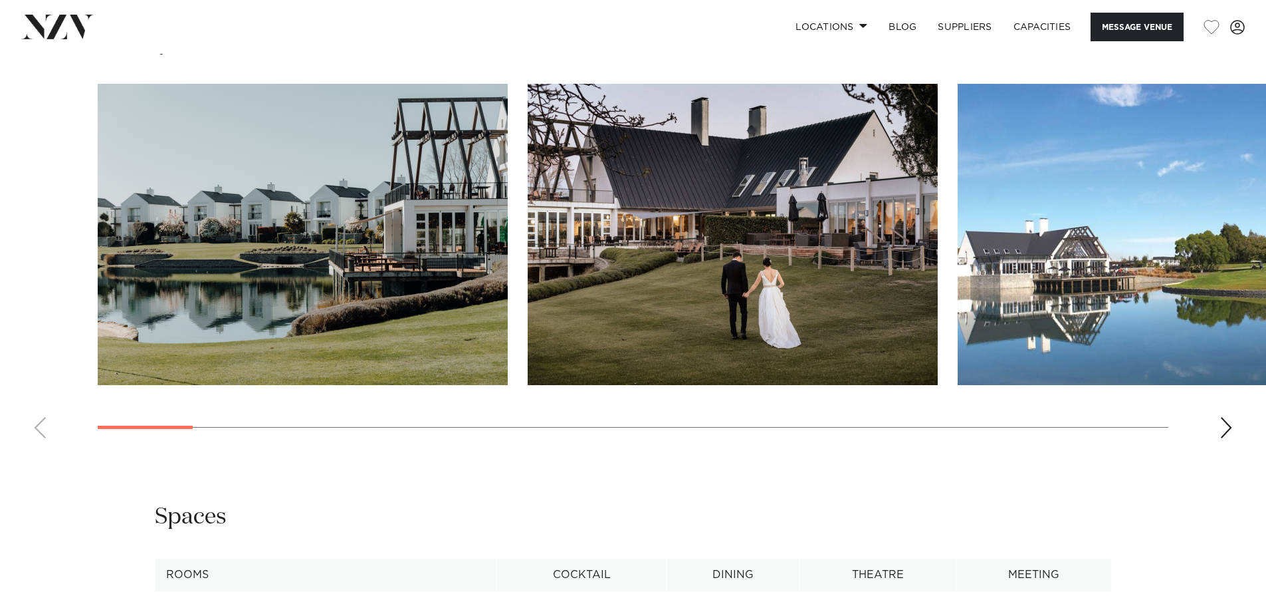
click at [1222, 423] on div "Next slide" at bounding box center [1226, 427] width 13 height 21
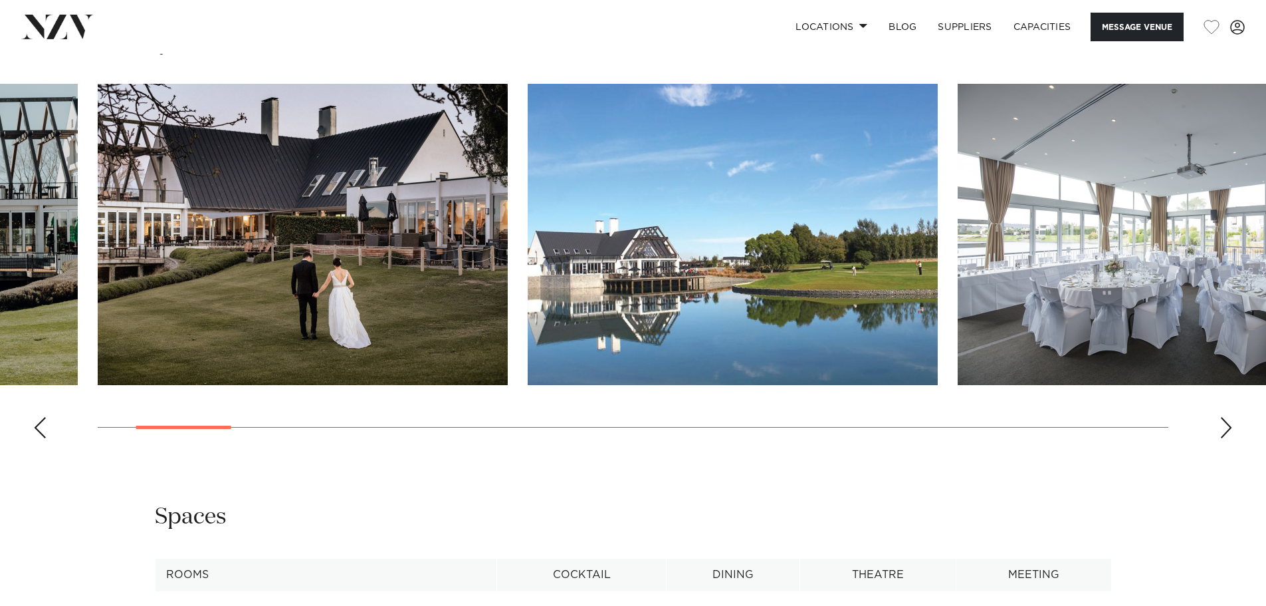
click at [1222, 423] on div "Next slide" at bounding box center [1226, 427] width 13 height 21
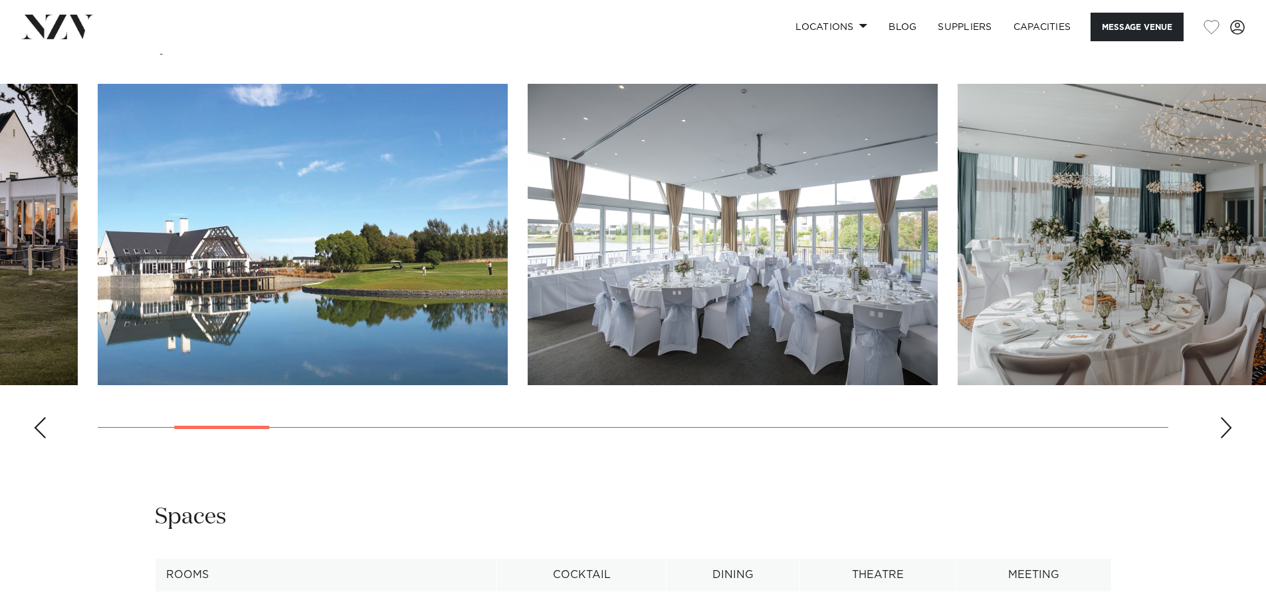
click at [1222, 423] on div "Next slide" at bounding box center [1226, 427] width 13 height 21
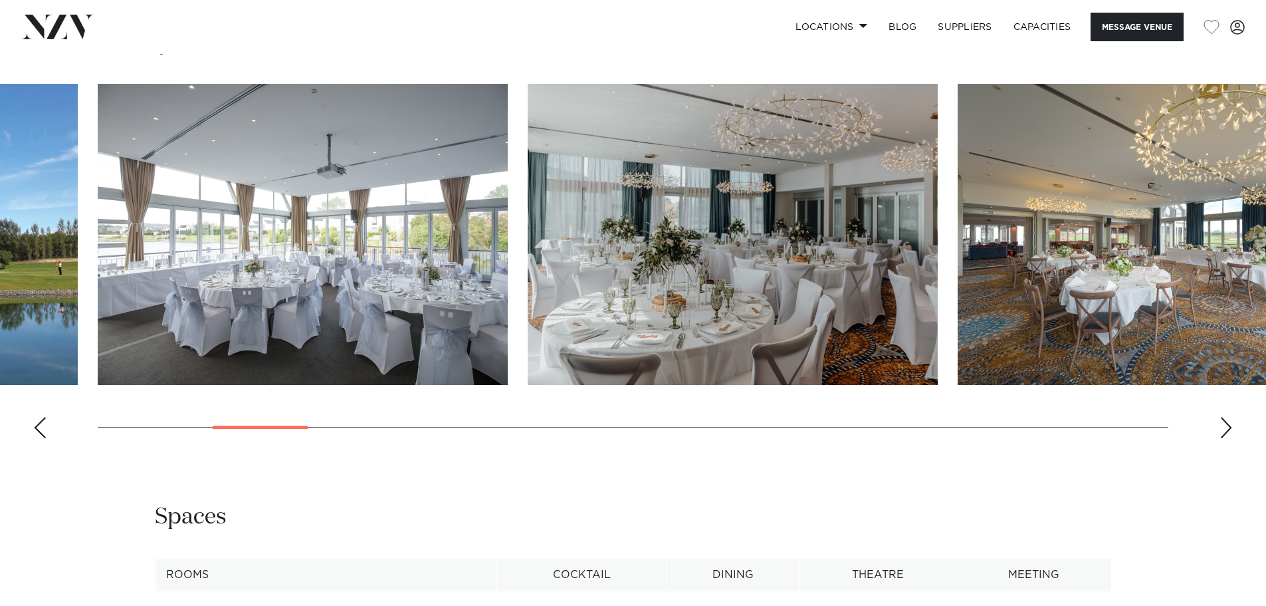
click at [1222, 423] on div "Next slide" at bounding box center [1226, 427] width 13 height 21
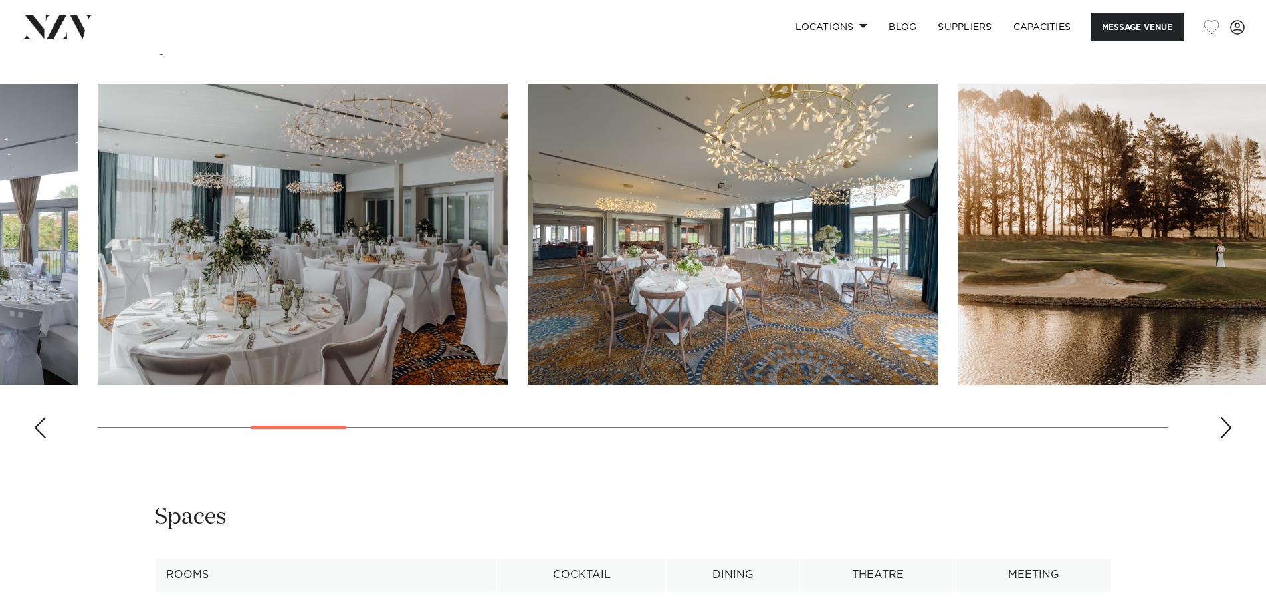
click at [1222, 423] on div "Next slide" at bounding box center [1226, 427] width 13 height 21
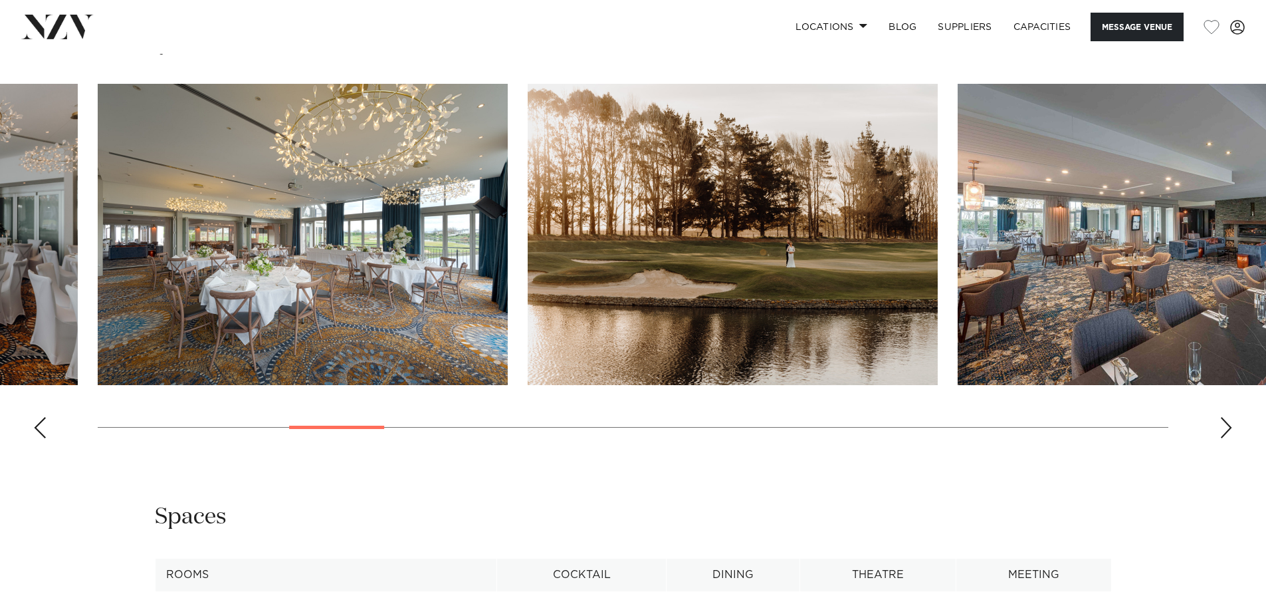
click at [1222, 423] on div "Next slide" at bounding box center [1226, 427] width 13 height 21
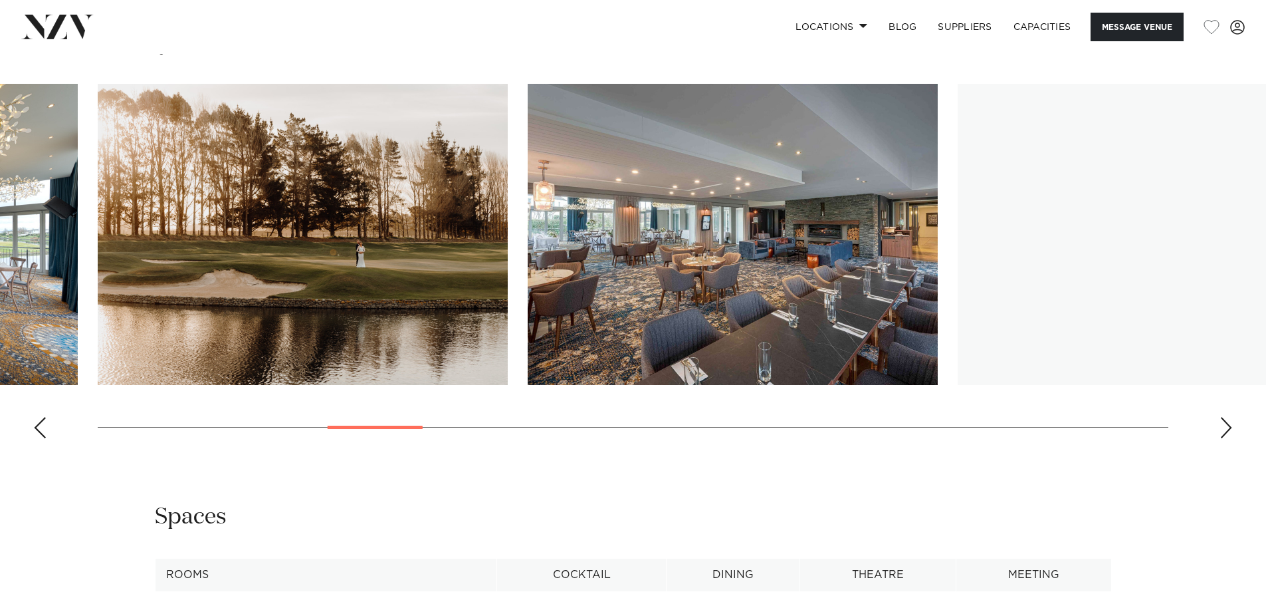
click at [1222, 423] on div "Next slide" at bounding box center [1226, 427] width 13 height 21
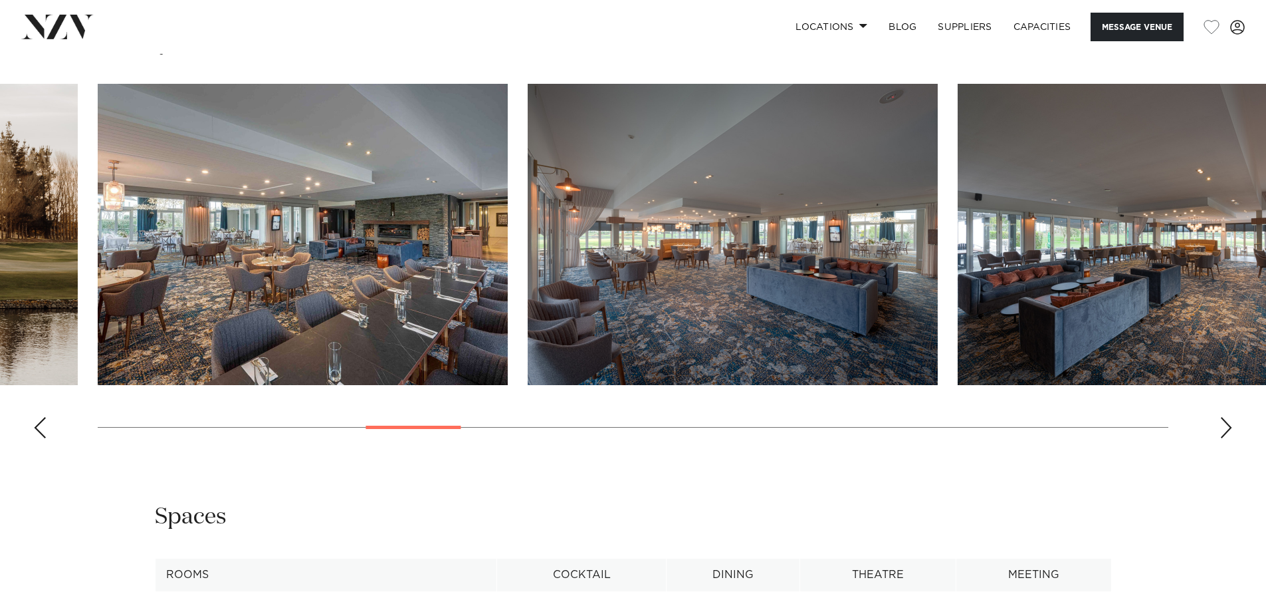
click at [1222, 423] on div "Next slide" at bounding box center [1226, 427] width 13 height 21
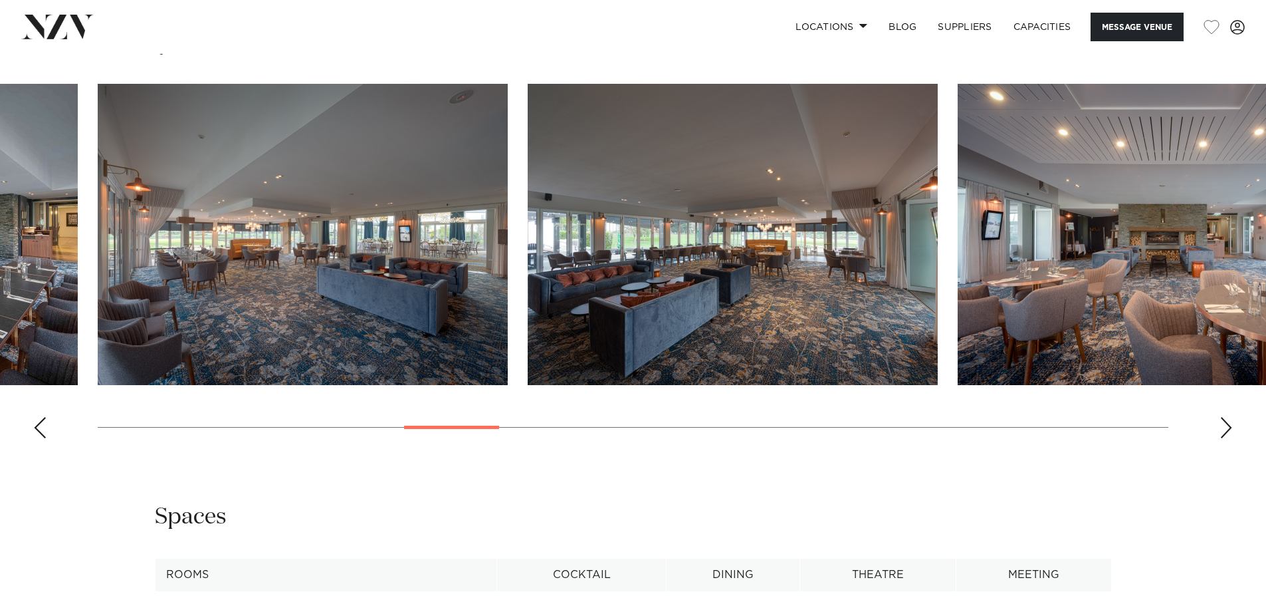
click at [1222, 423] on div "Next slide" at bounding box center [1226, 427] width 13 height 21
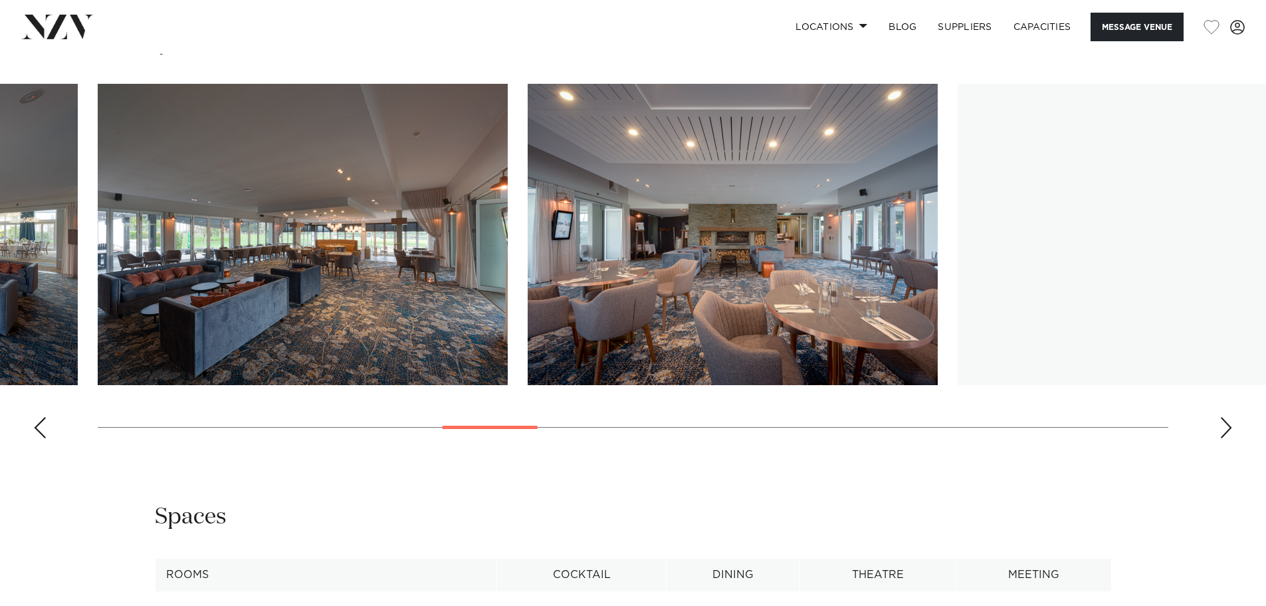
click at [1222, 423] on div "Next slide" at bounding box center [1226, 427] width 13 height 21
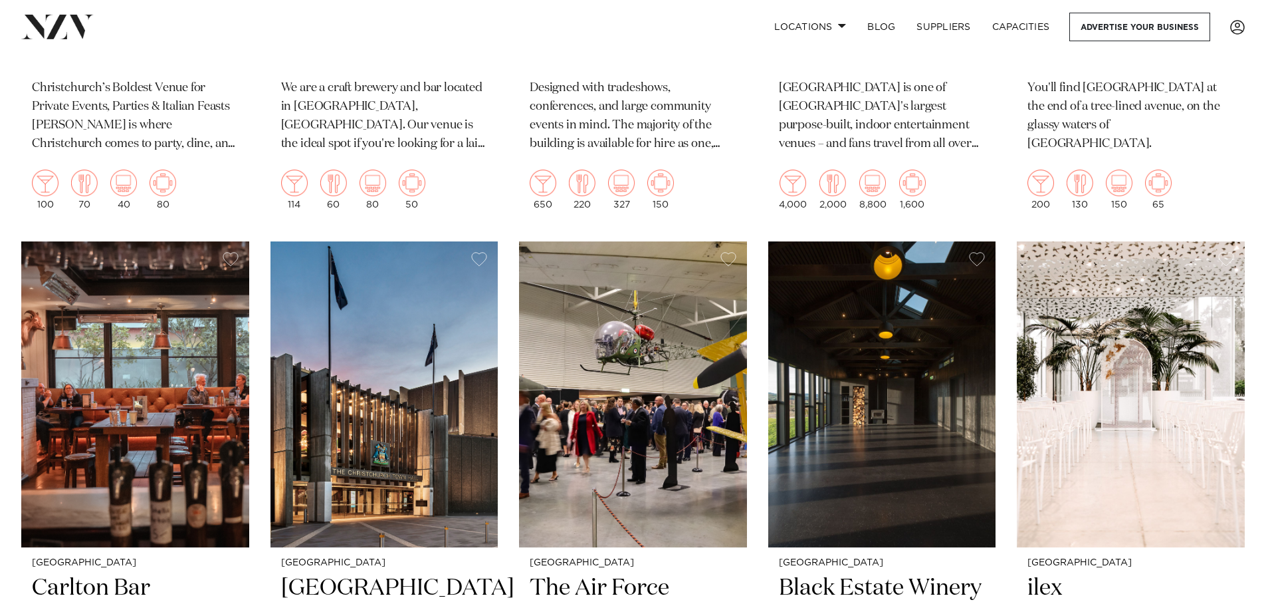
scroll to position [1662, 0]
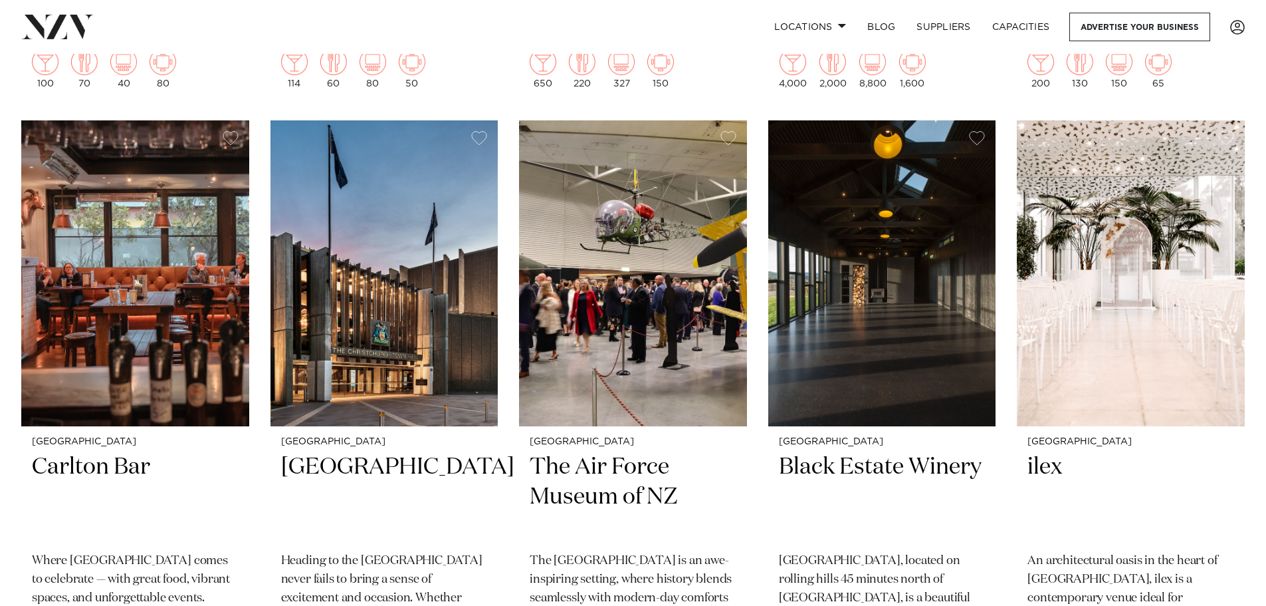
drag, startPoint x: 778, startPoint y: 371, endPoint x: 754, endPoint y: 462, distance: 94.3
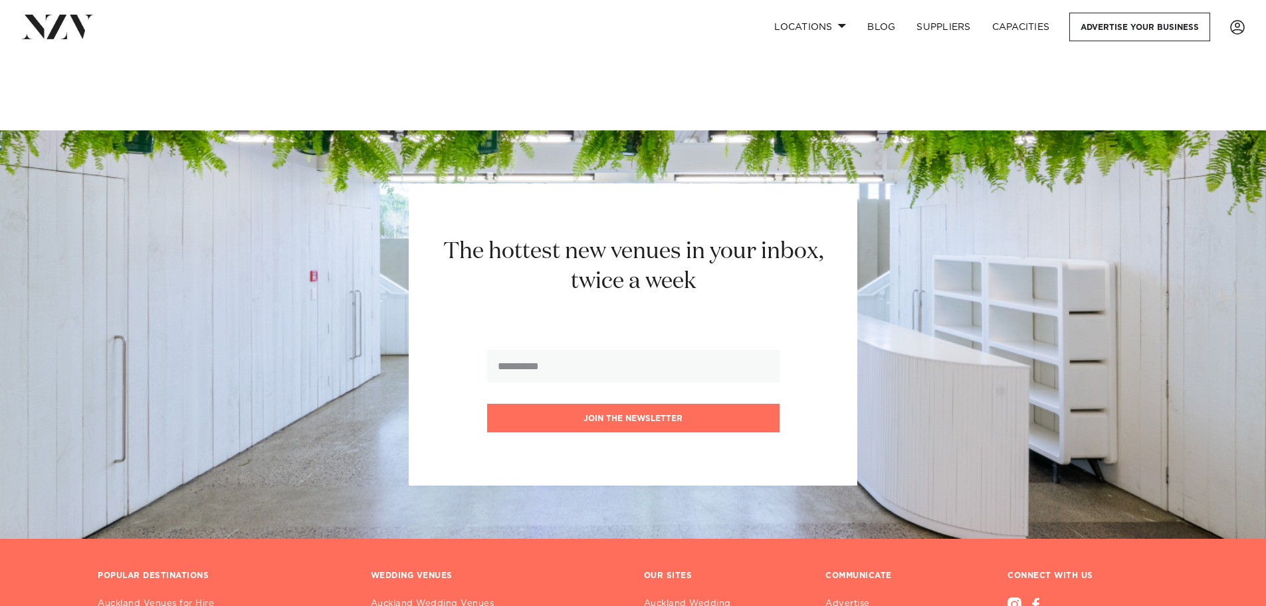
scroll to position [4121, 0]
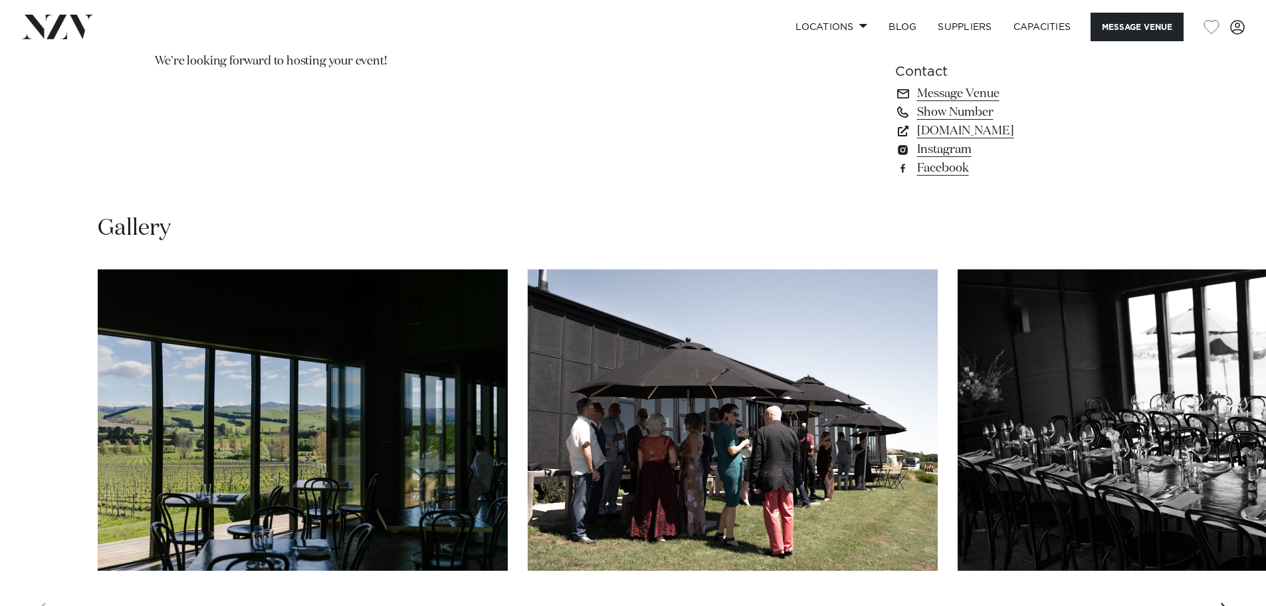
scroll to position [1263, 0]
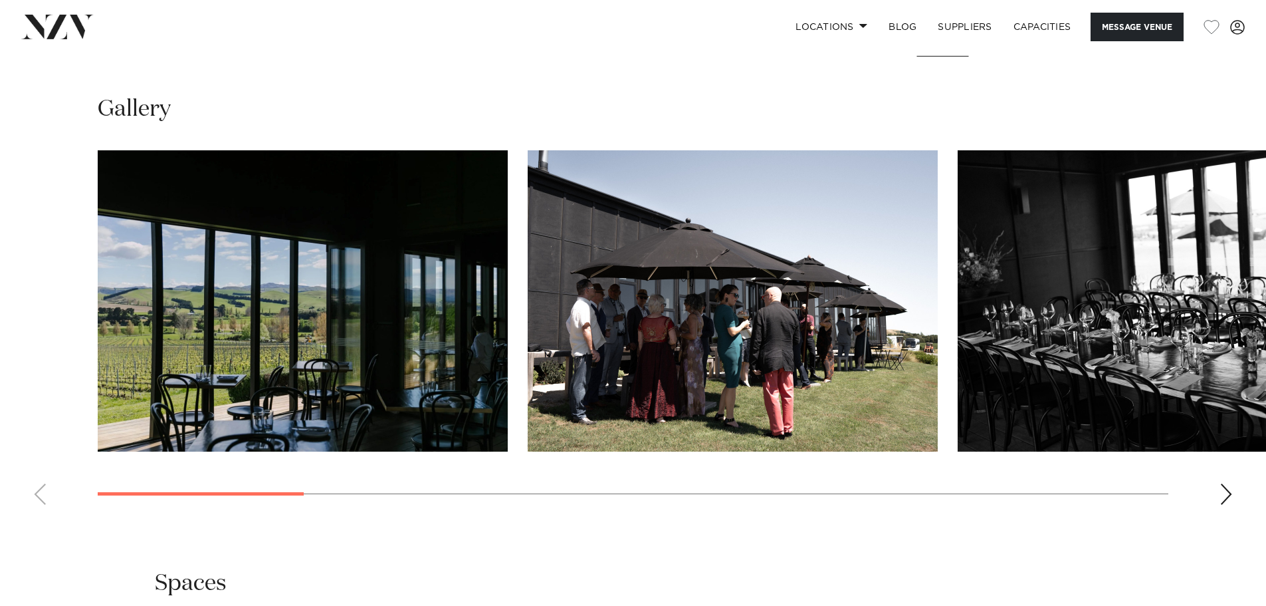
click at [1231, 494] on div "Next slide" at bounding box center [1226, 493] width 13 height 21
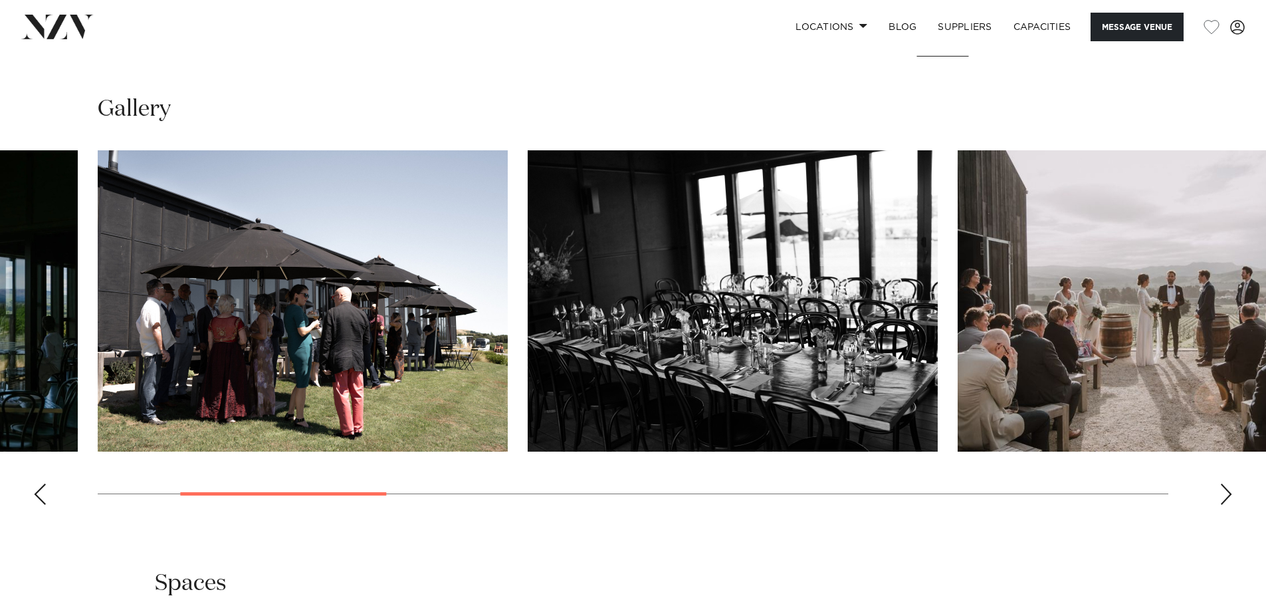
click at [1231, 494] on div "Next slide" at bounding box center [1226, 493] width 13 height 21
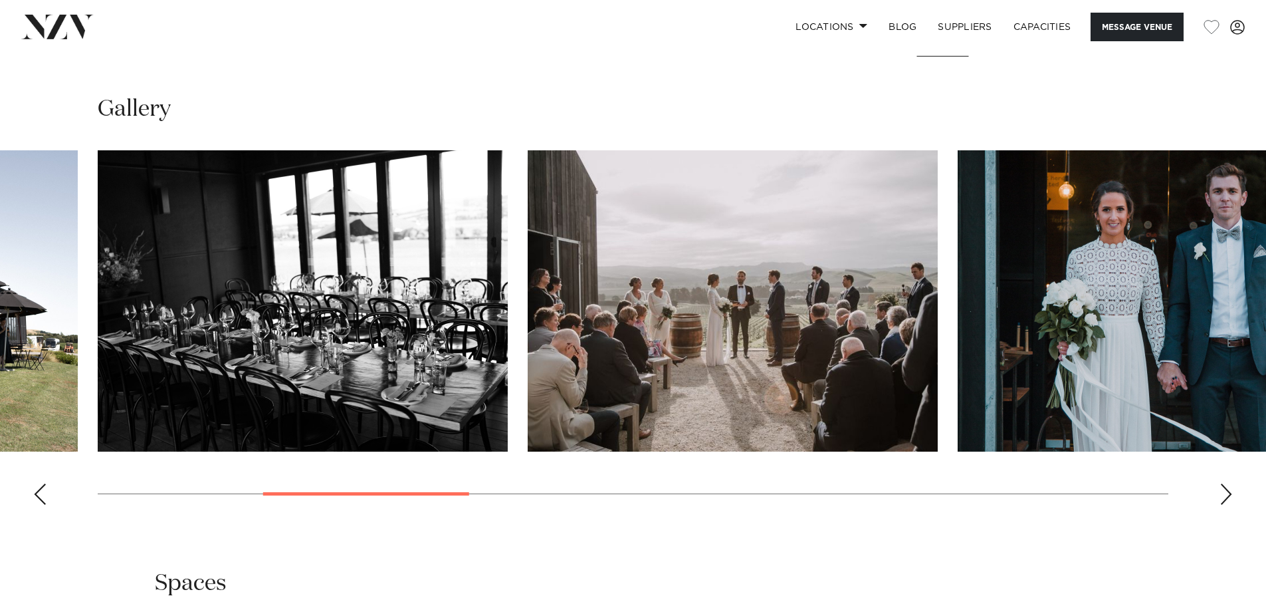
click at [1231, 494] on div "Next slide" at bounding box center [1226, 493] width 13 height 21
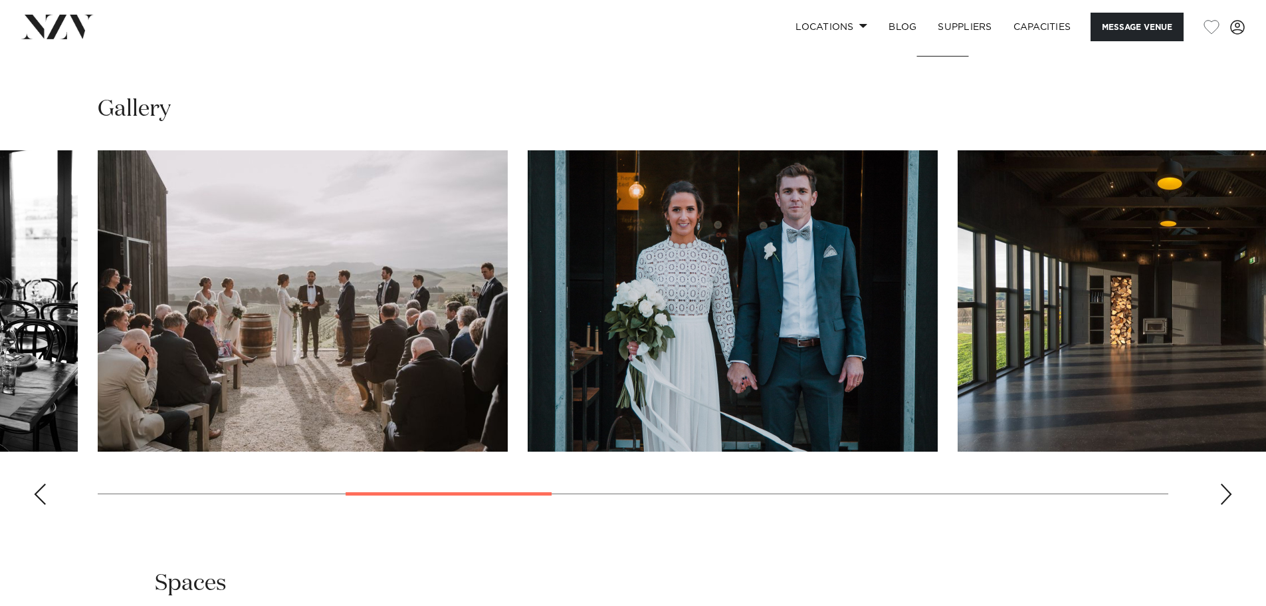
click at [1231, 494] on div "Next slide" at bounding box center [1226, 493] width 13 height 21
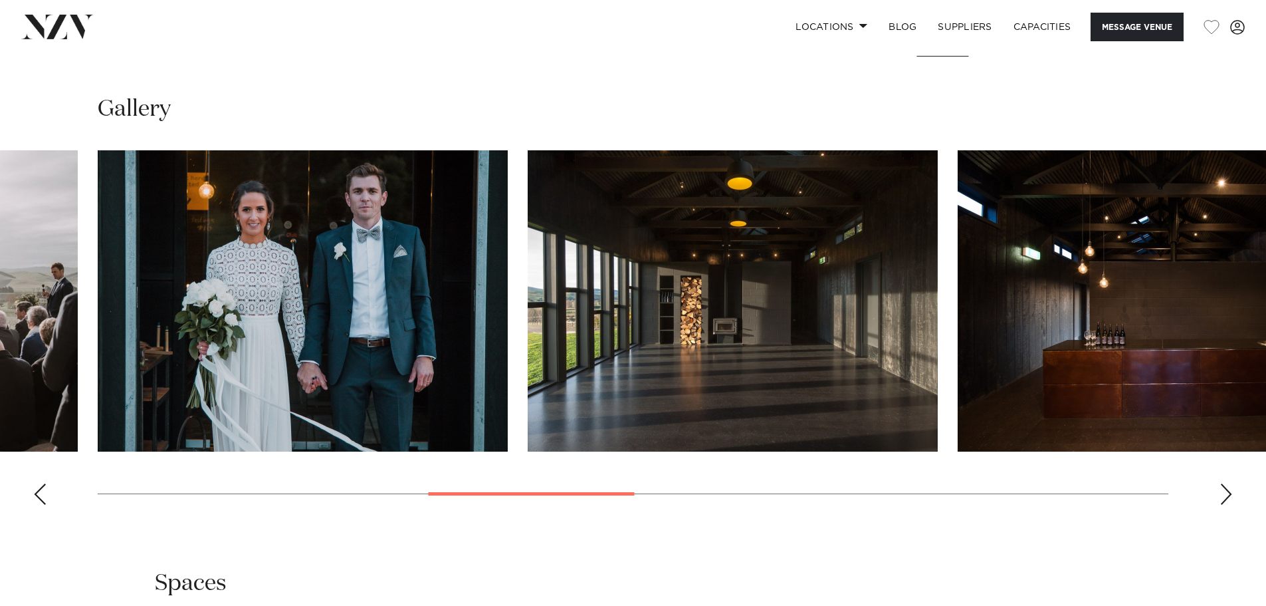
click at [1231, 494] on div "Next slide" at bounding box center [1226, 493] width 13 height 21
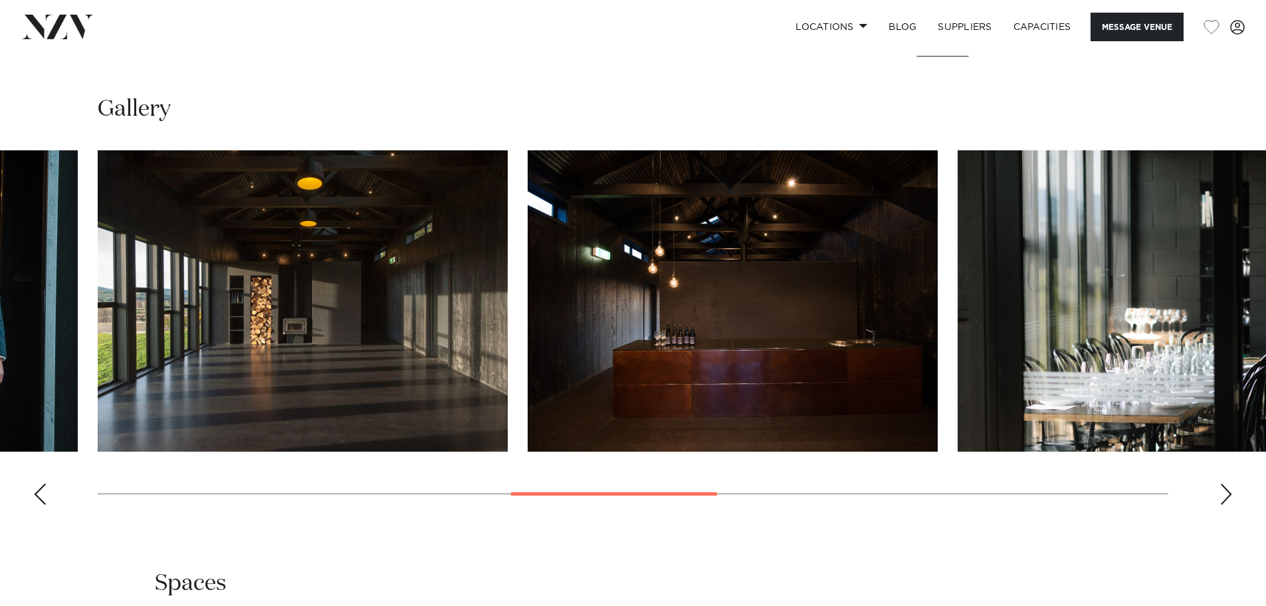
click at [1231, 494] on div "Next slide" at bounding box center [1226, 493] width 13 height 21
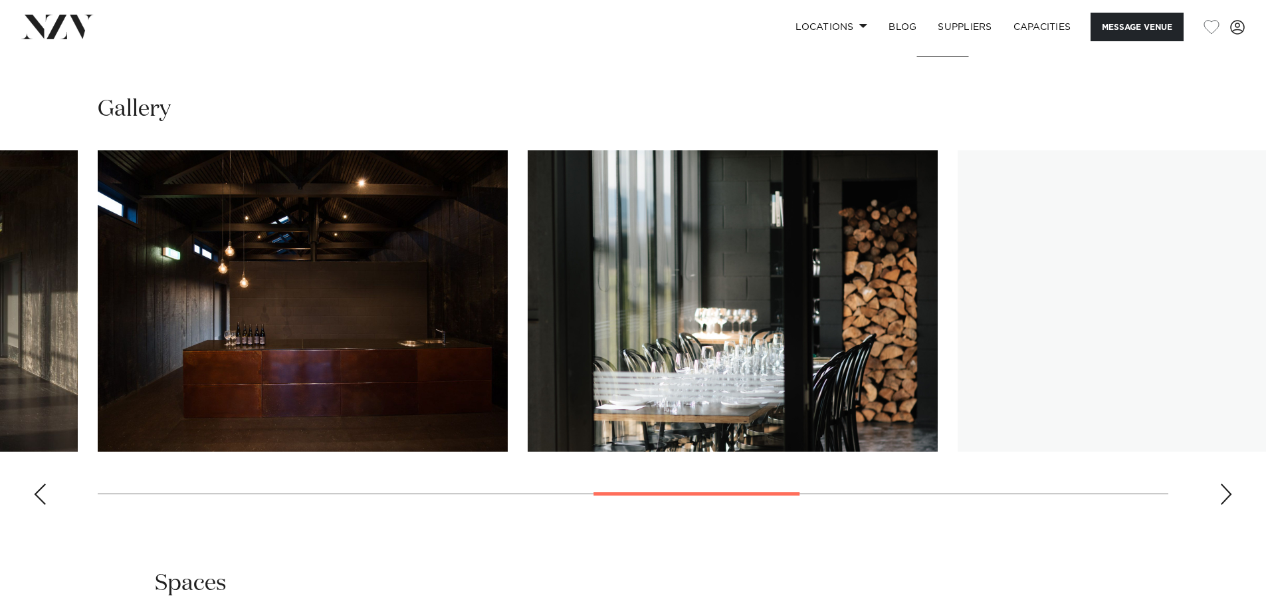
click at [1231, 494] on div "Next slide" at bounding box center [1226, 493] width 13 height 21
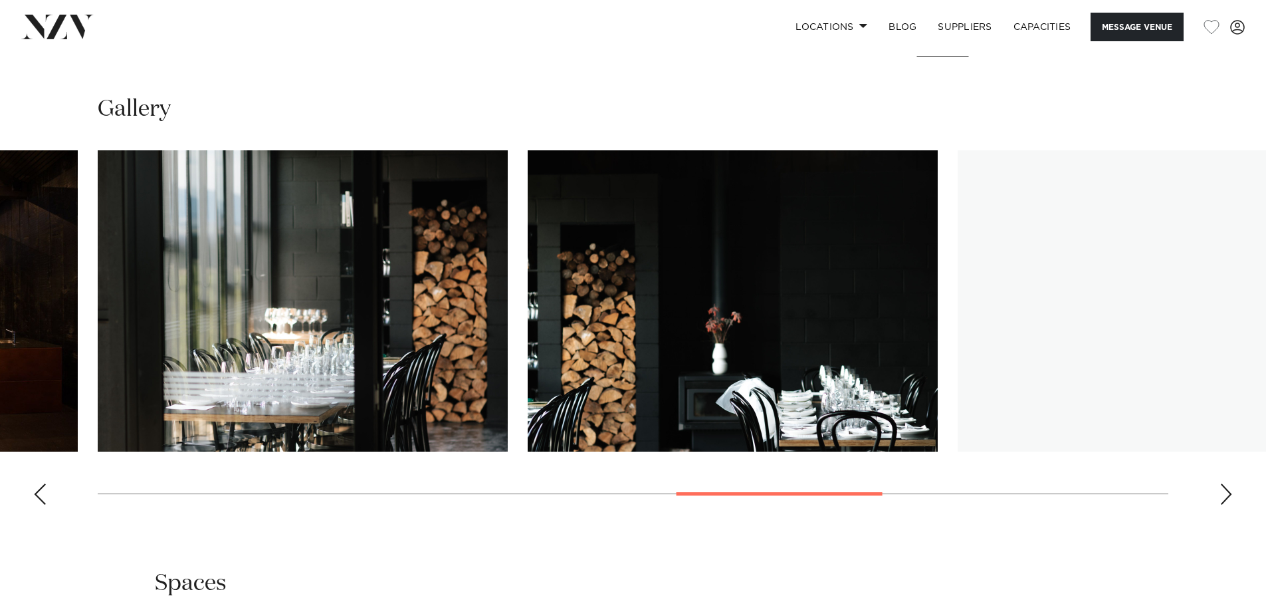
click at [1231, 494] on div "Next slide" at bounding box center [1226, 493] width 13 height 21
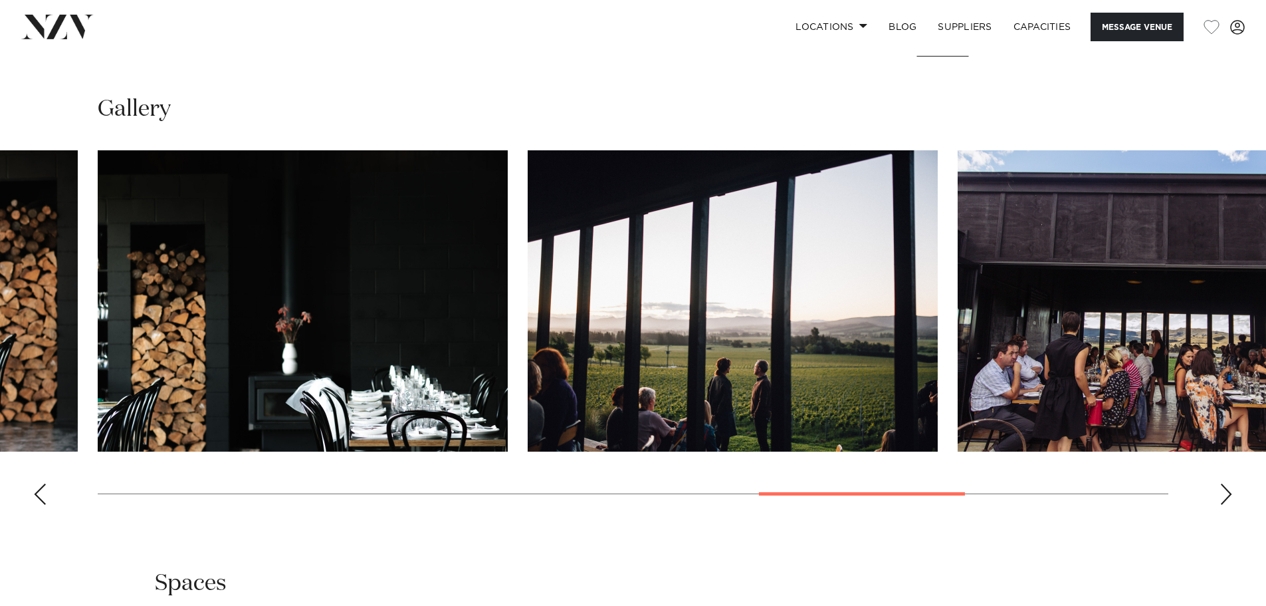
click at [1231, 494] on div "Next slide" at bounding box center [1226, 493] width 13 height 21
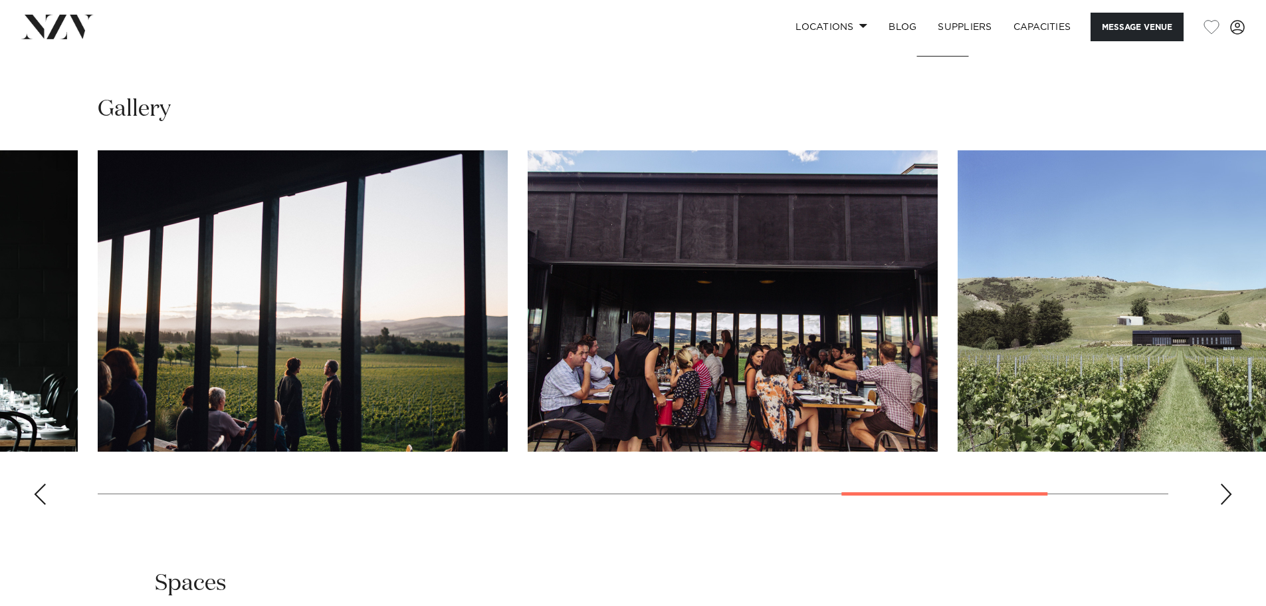
click at [1231, 494] on div "Next slide" at bounding box center [1226, 493] width 13 height 21
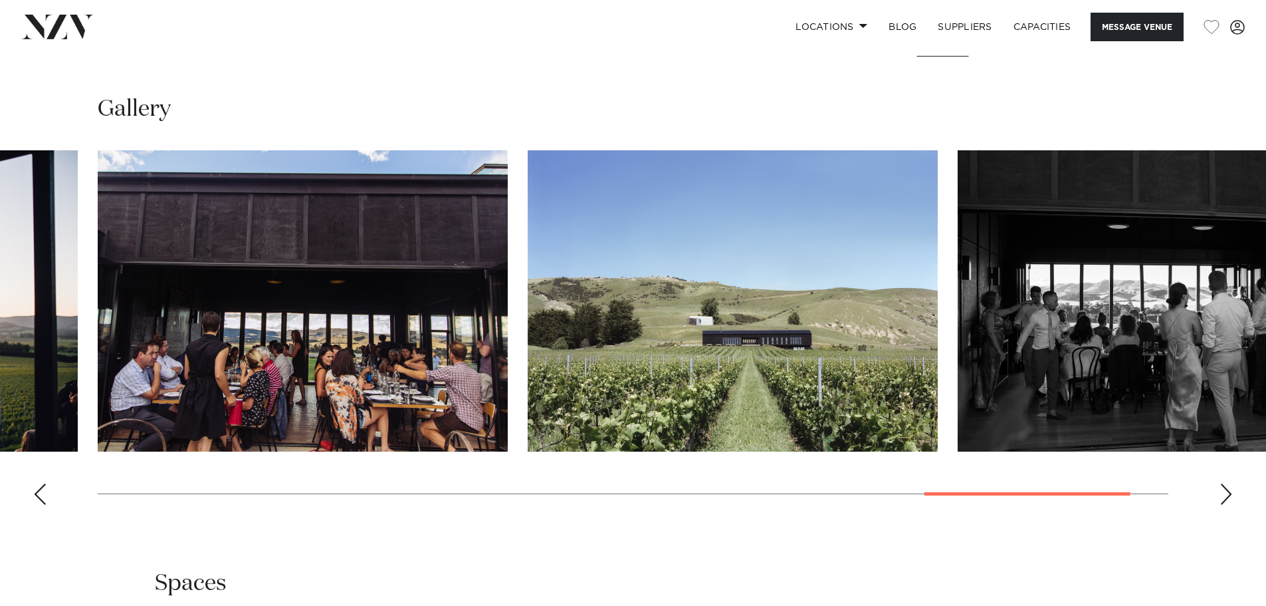
click at [1231, 494] on div "Next slide" at bounding box center [1226, 493] width 13 height 21
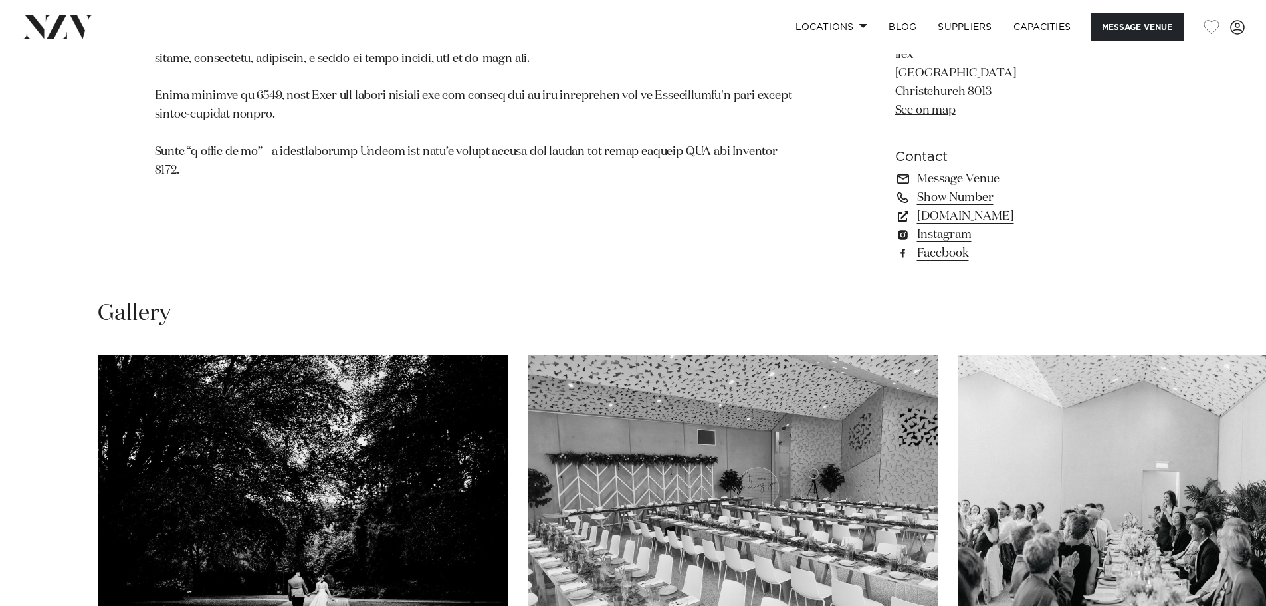
scroll to position [1263, 0]
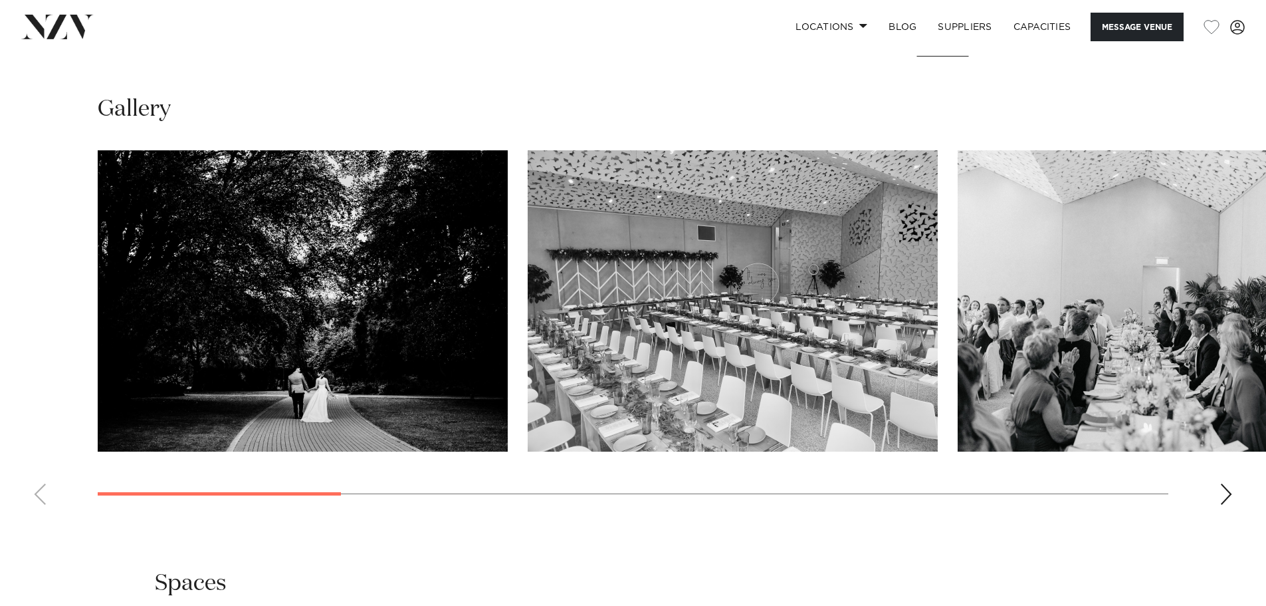
click at [1220, 493] on div "Next slide" at bounding box center [1226, 493] width 13 height 21
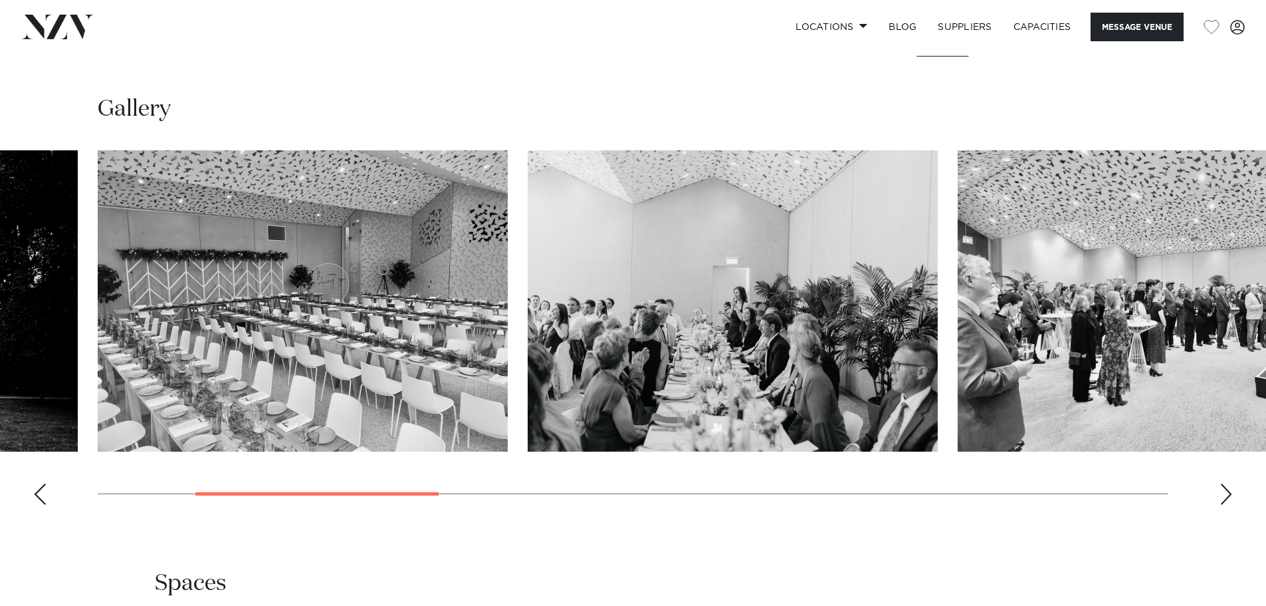
click at [1220, 493] on div "Next slide" at bounding box center [1226, 493] width 13 height 21
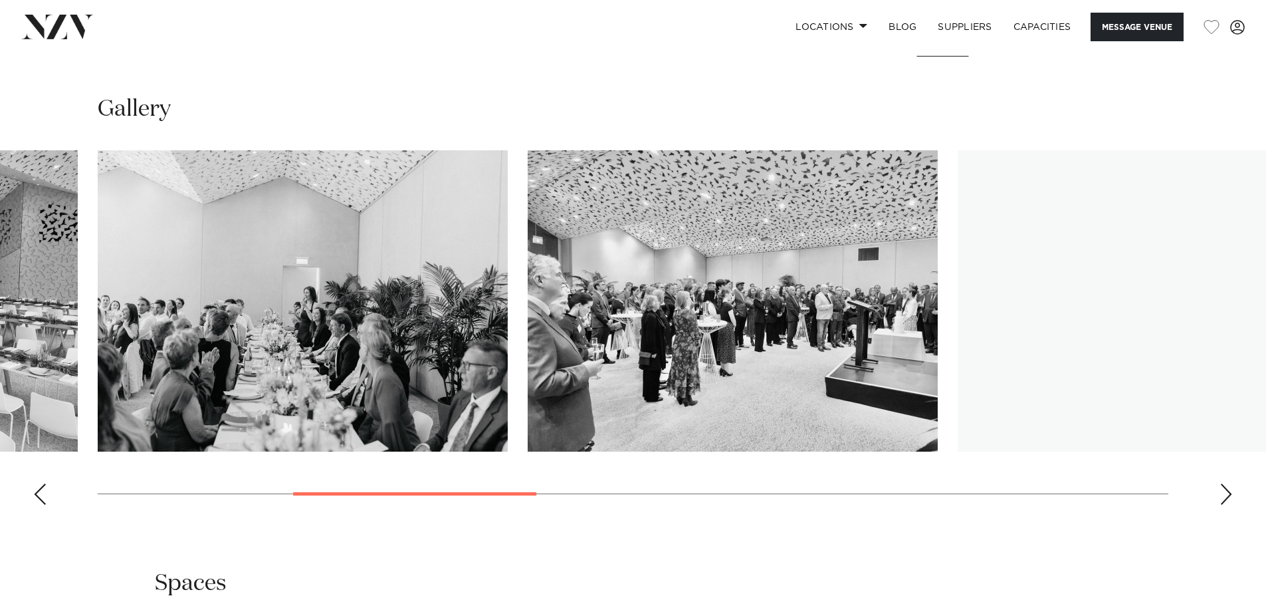
click at [1220, 493] on div "Next slide" at bounding box center [1226, 493] width 13 height 21
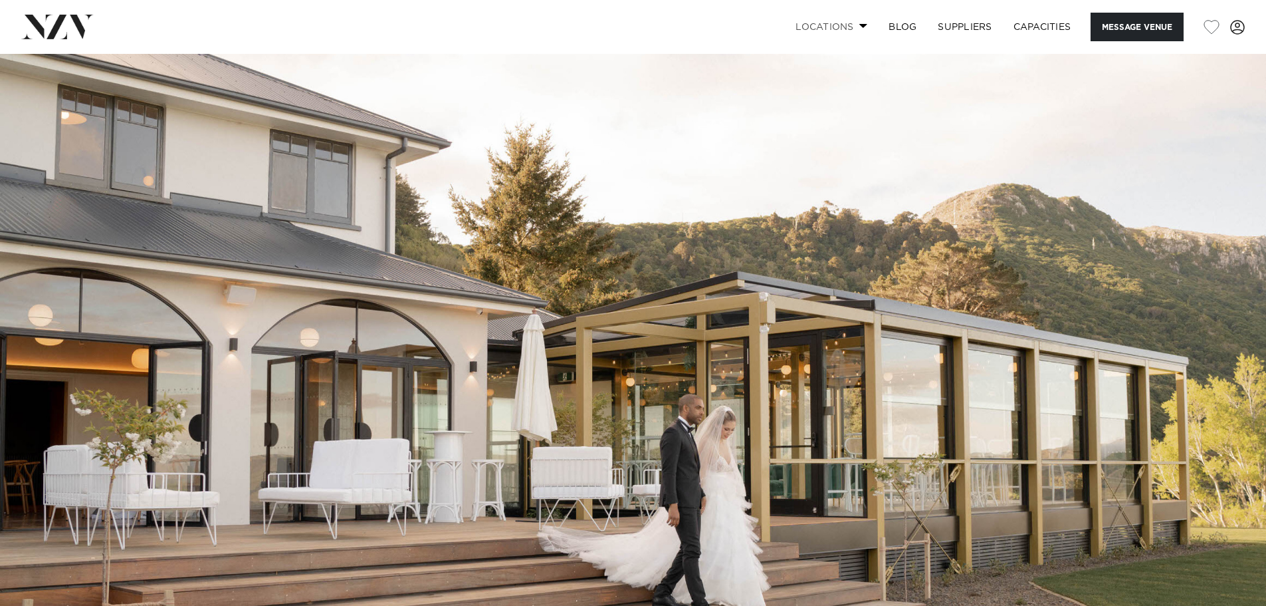
click at [853, 26] on link "Locations" at bounding box center [831, 27] width 93 height 29
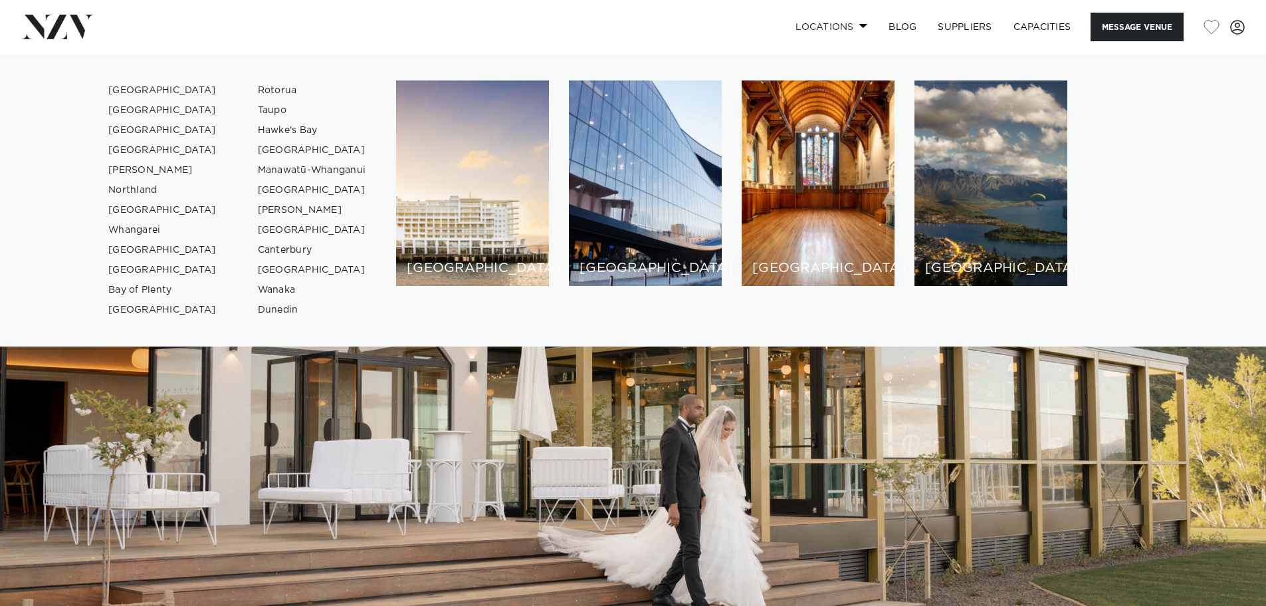
click at [853, 26] on link "Locations" at bounding box center [831, 27] width 93 height 29
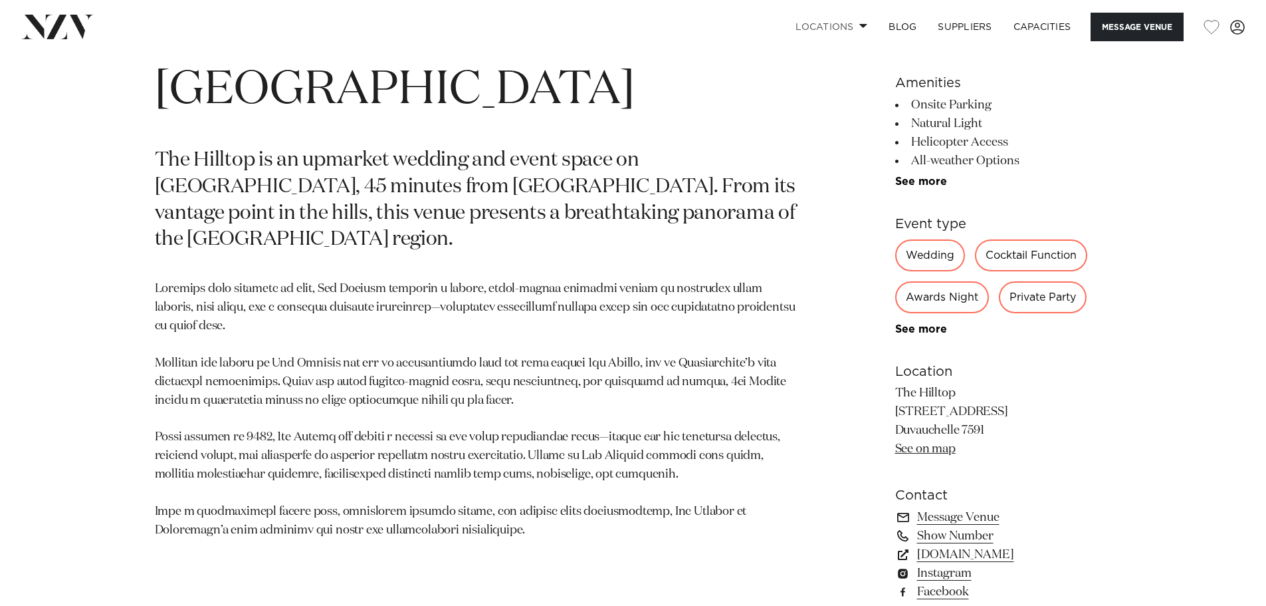
scroll to position [798, 0]
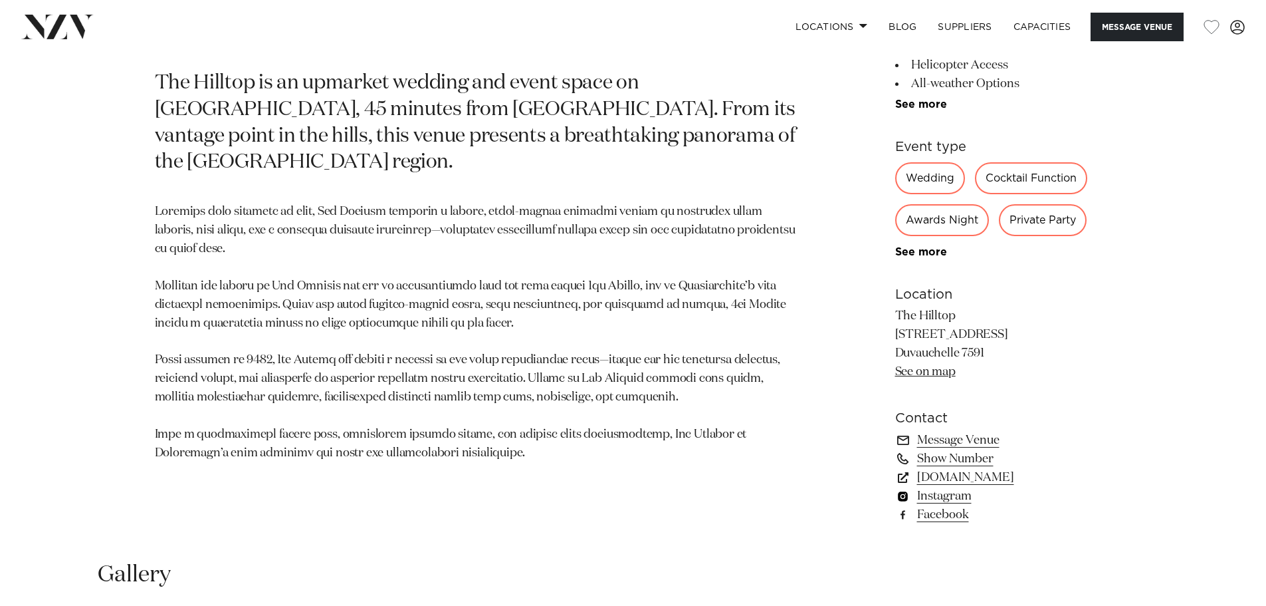
click at [936, 492] on link "Instagram" at bounding box center [1003, 496] width 217 height 19
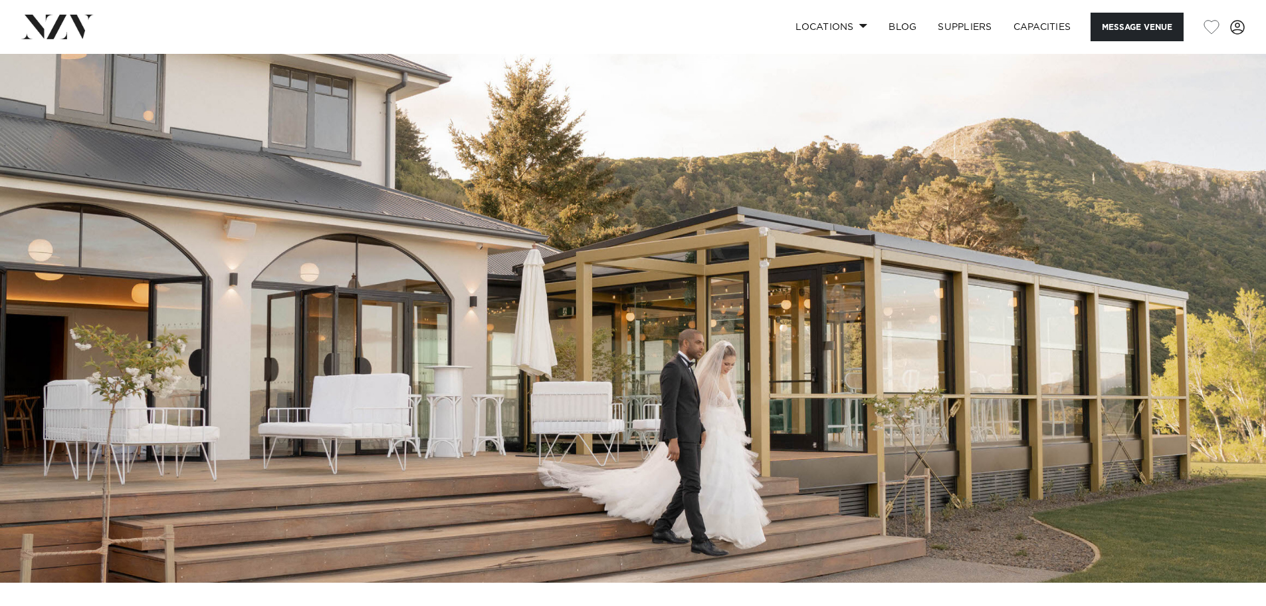
scroll to position [0, 0]
